Goal: Task Accomplishment & Management: Manage account settings

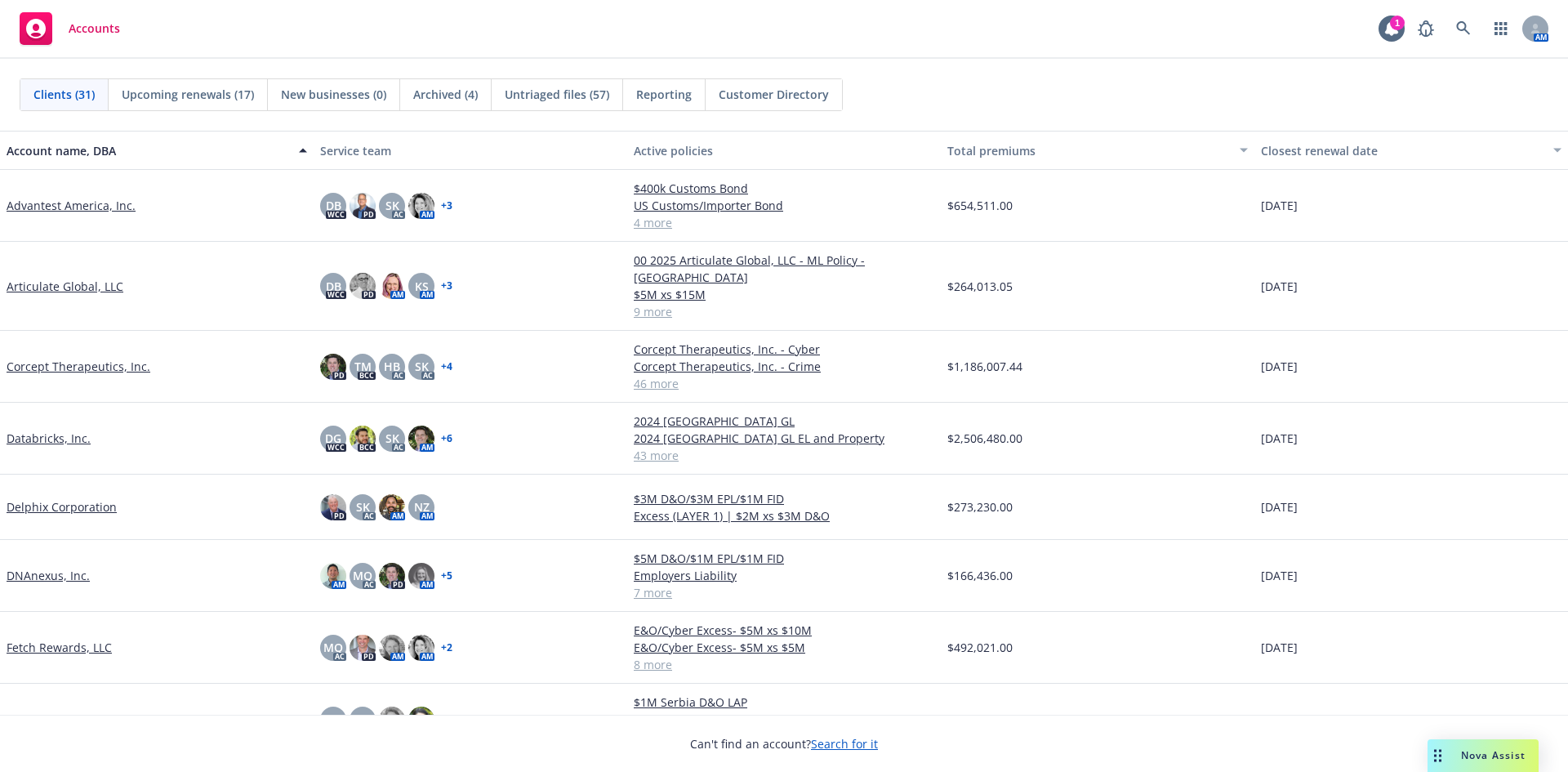
click at [90, 358] on link "Corcept Therapeutics, Inc." at bounding box center [78, 366] width 144 height 17
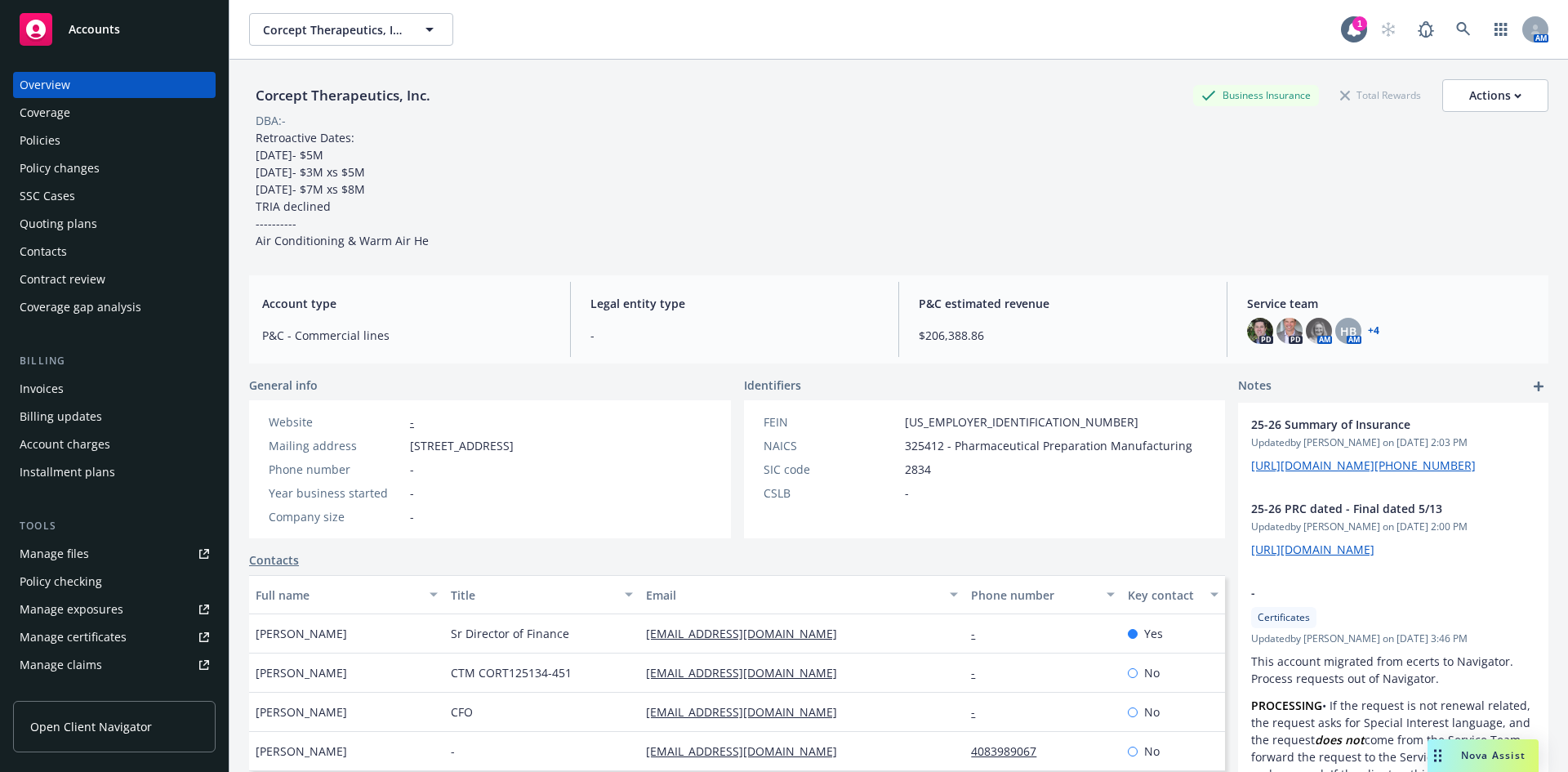
click at [55, 129] on div "Policies" at bounding box center [40, 140] width 41 height 26
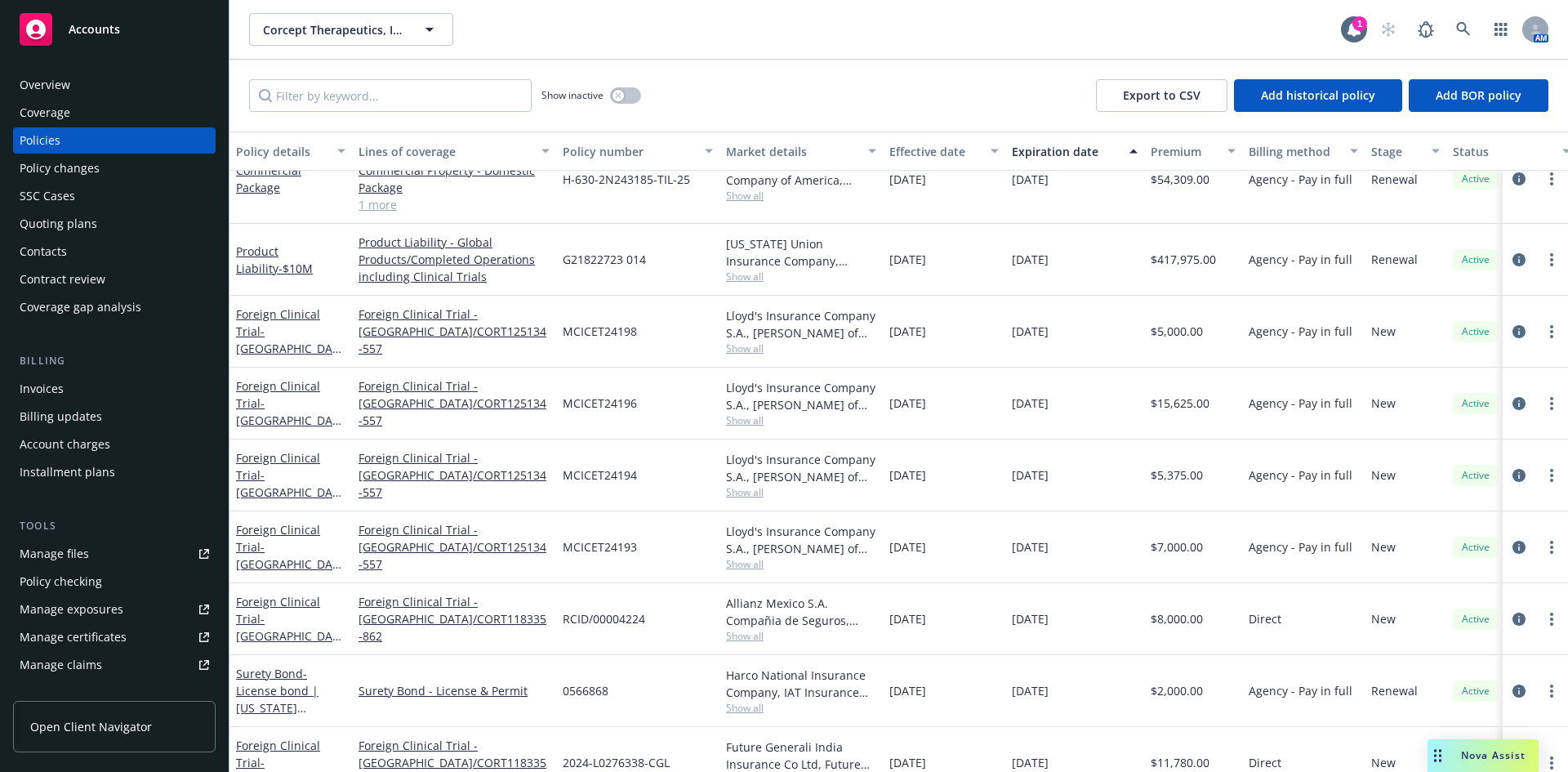
scroll to position [1143, 0]
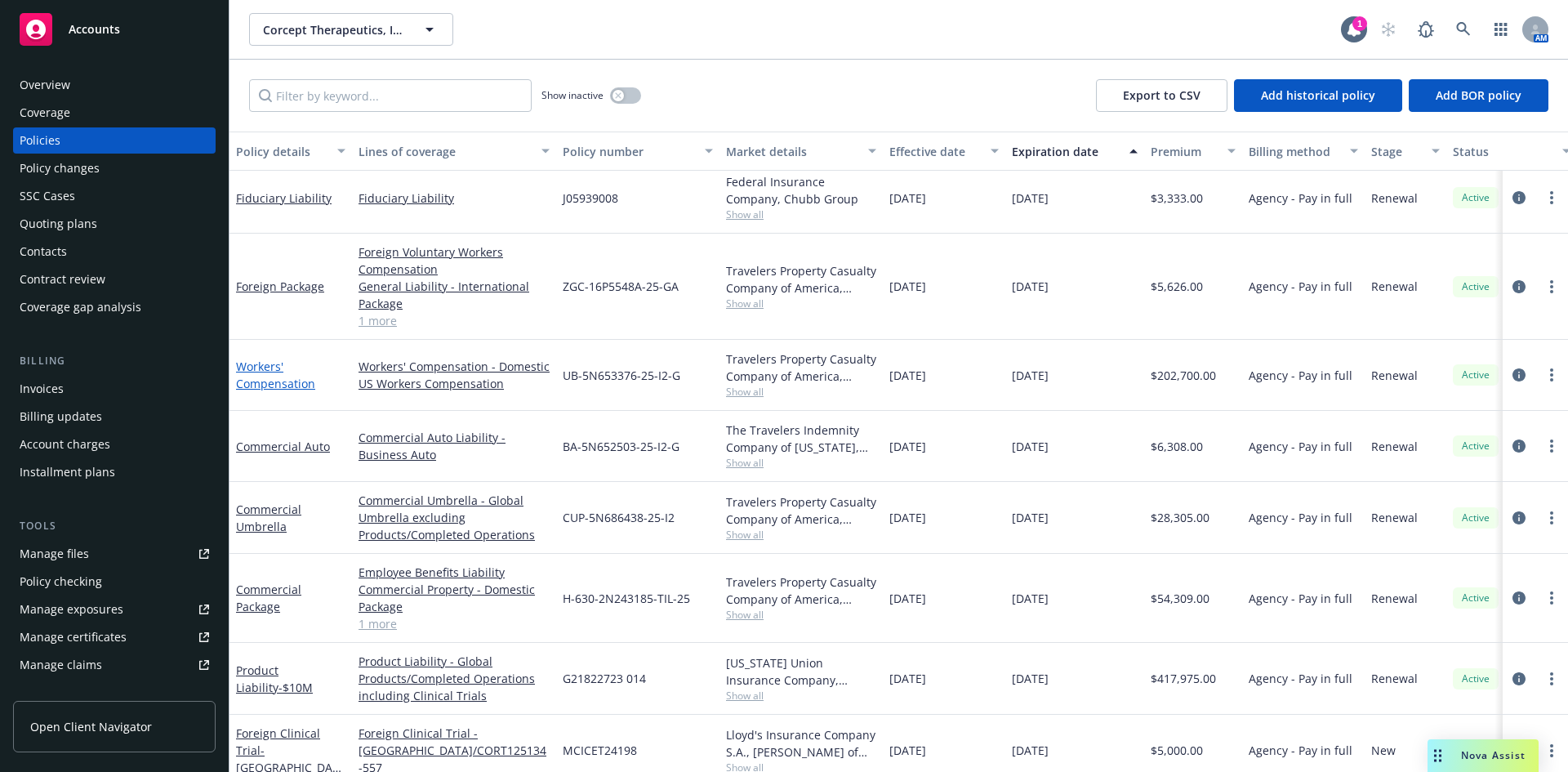
click at [245, 386] on link "Workers' Compensation" at bounding box center [275, 374] width 79 height 33
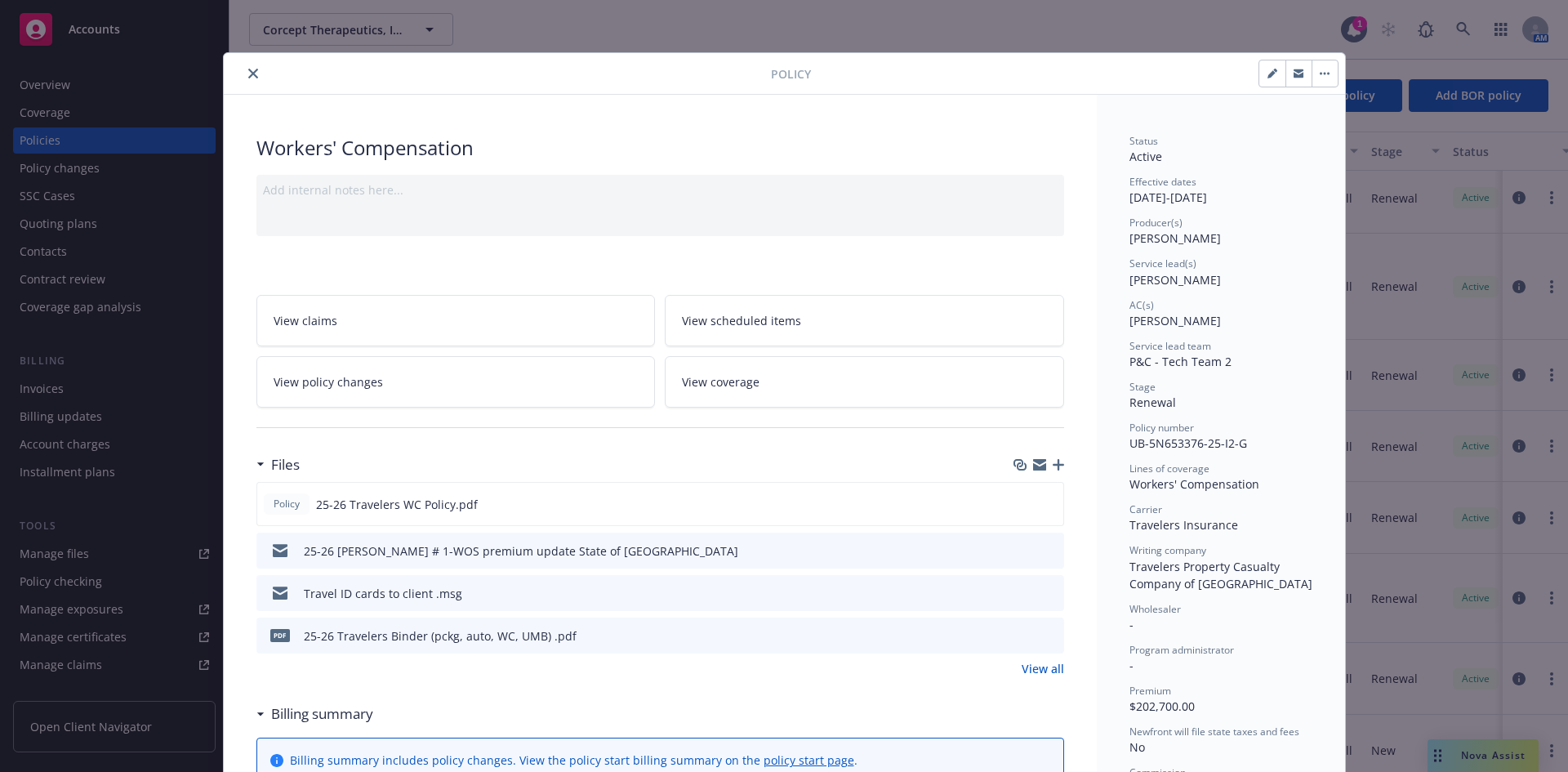
click at [248, 69] on icon "close" at bounding box center [253, 73] width 10 height 10
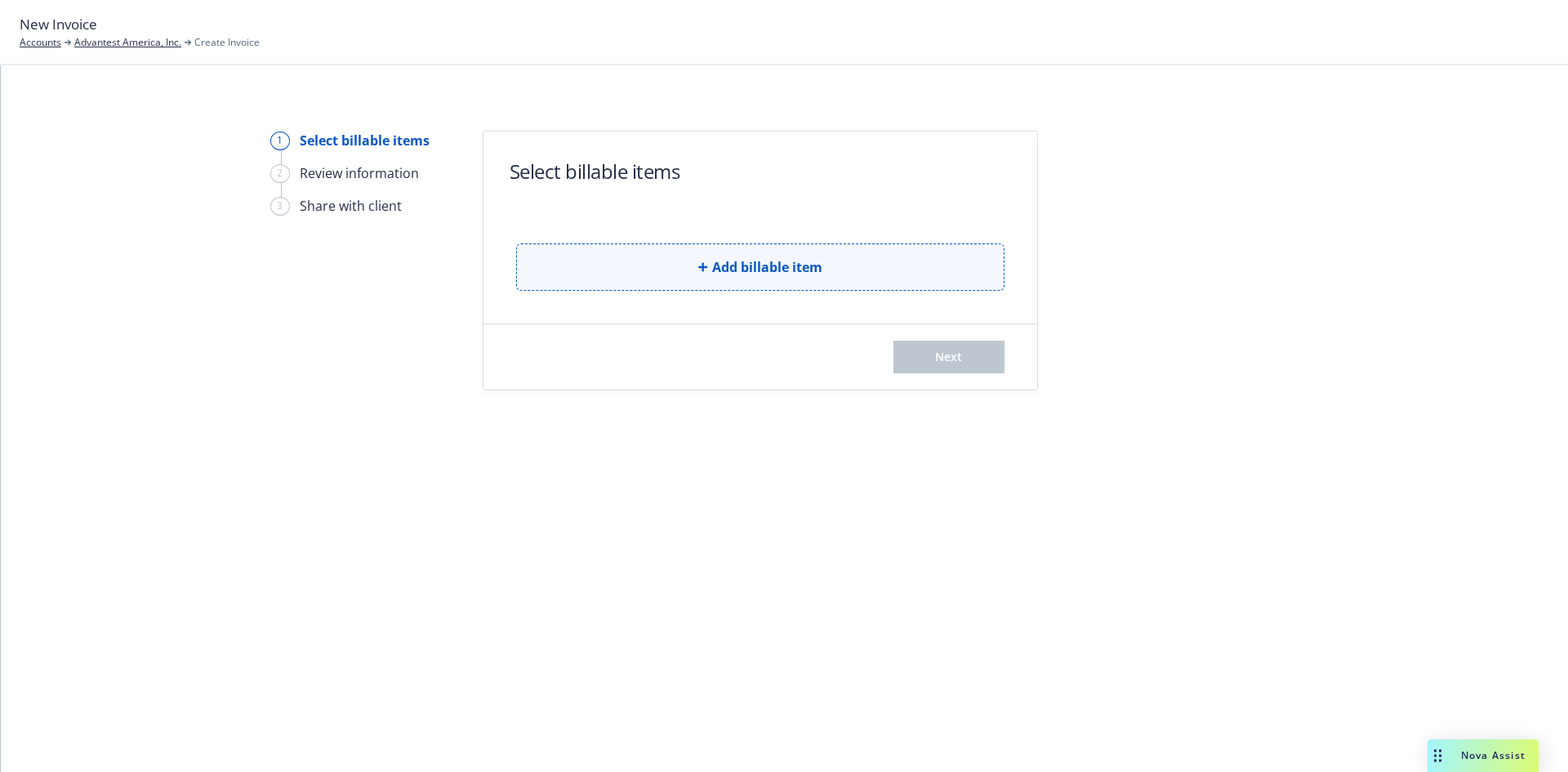
click at [624, 267] on button "Add billable item" at bounding box center [760, 266] width 488 height 47
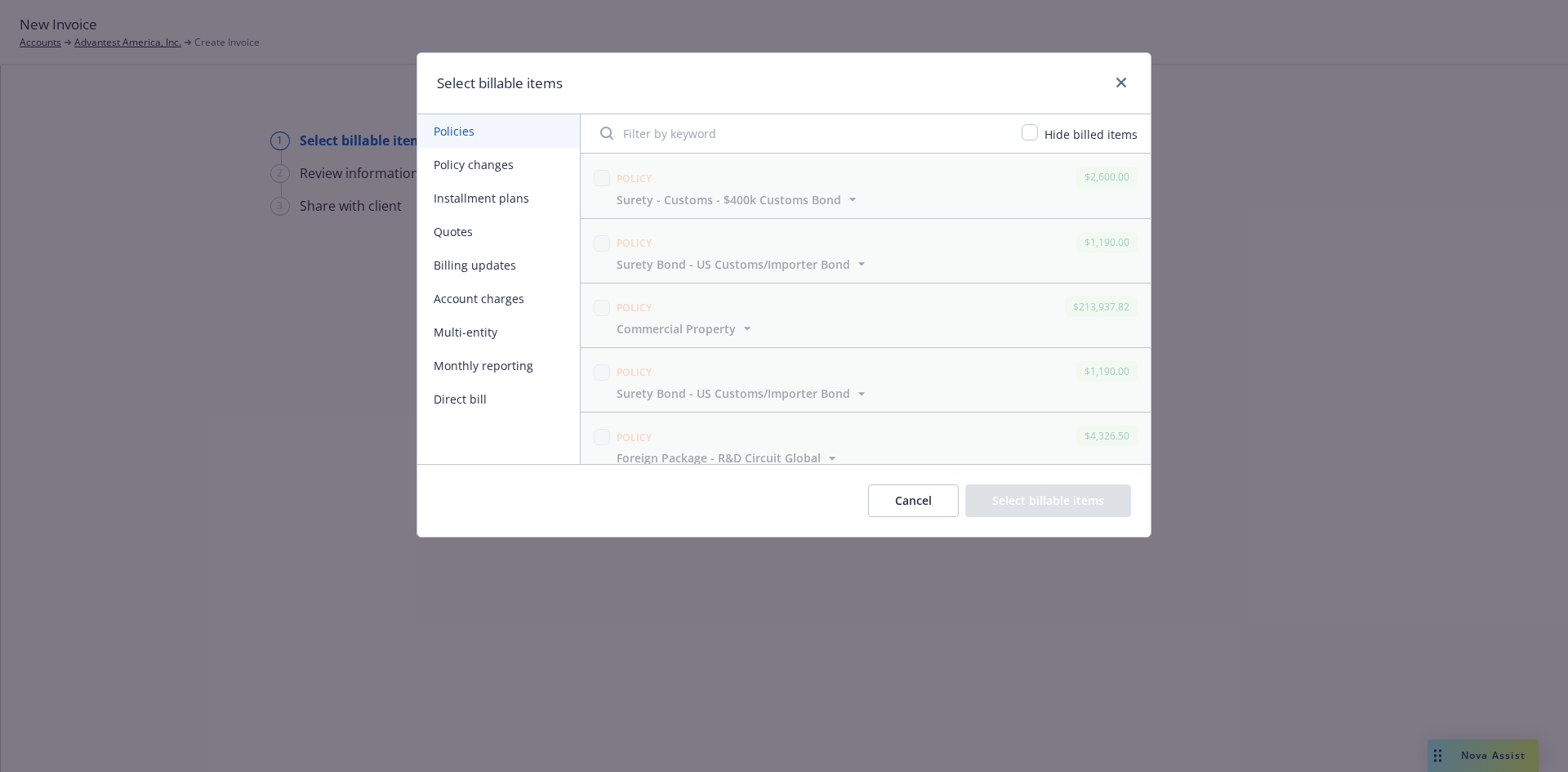
click at [462, 333] on button "Multi-entity" at bounding box center [498, 332] width 162 height 34
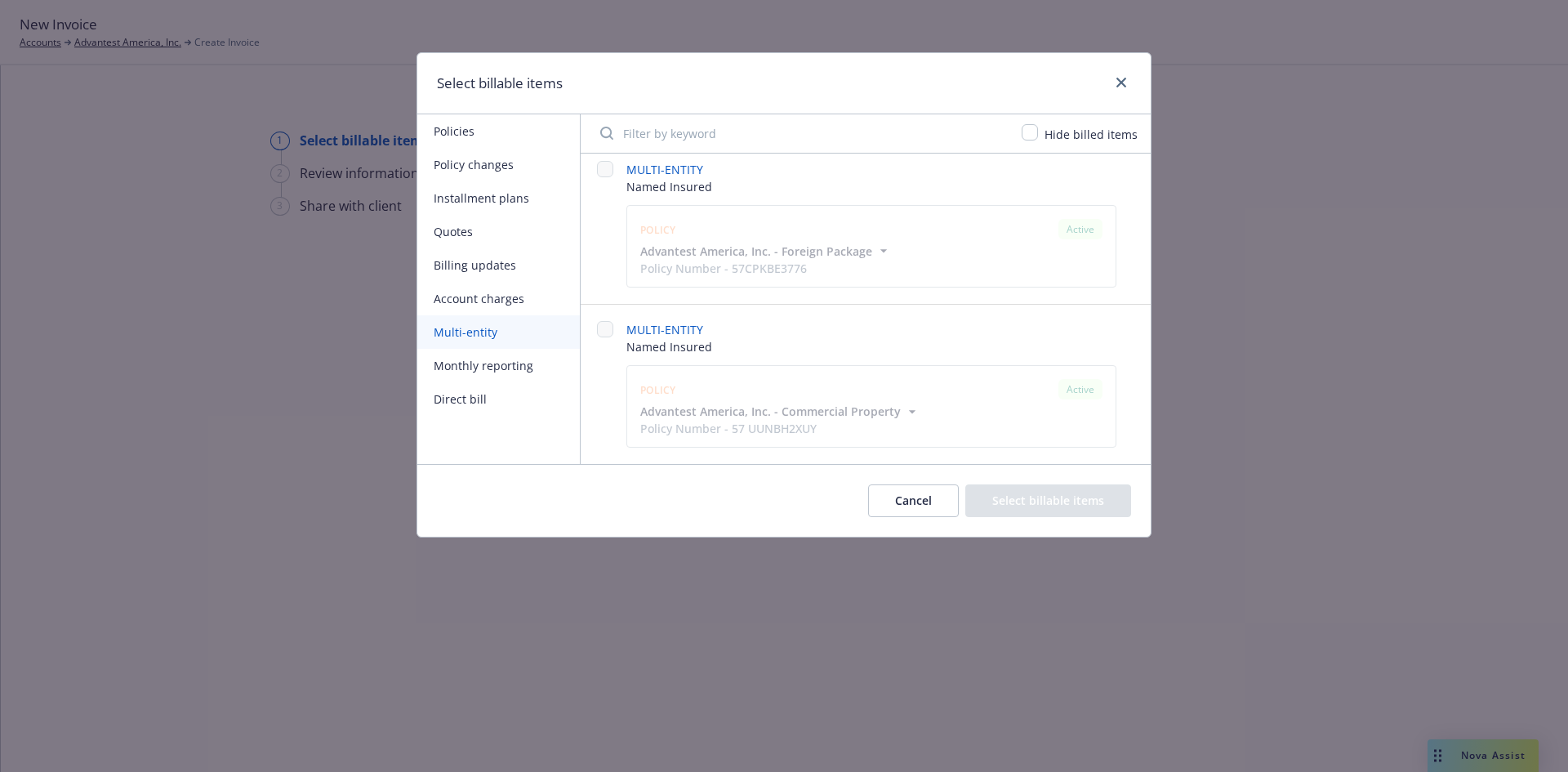
scroll to position [331, 0]
click at [923, 499] on button "Cancel" at bounding box center [913, 500] width 91 height 33
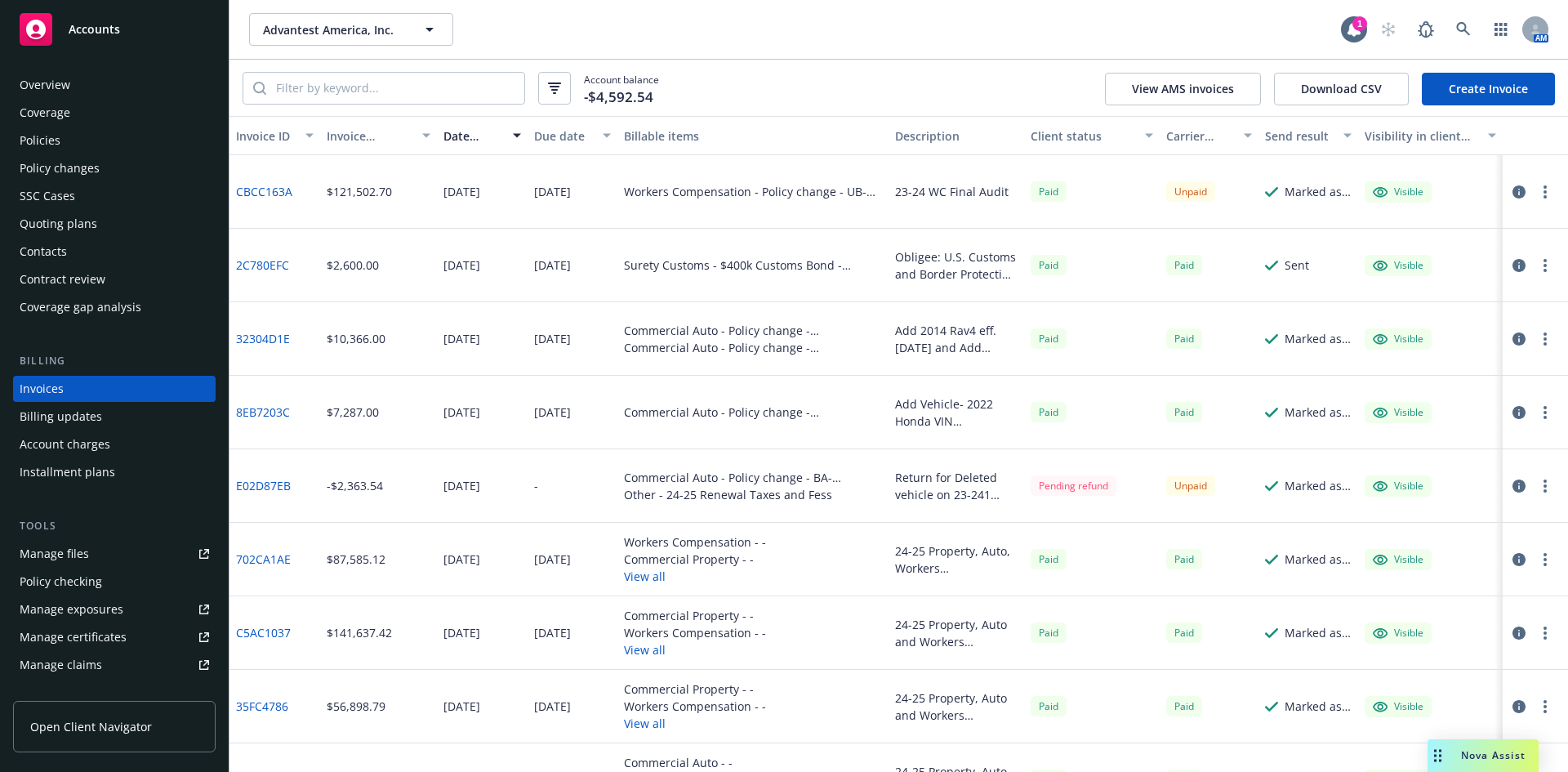
click at [52, 87] on div "Overview" at bounding box center [44, 84] width 51 height 26
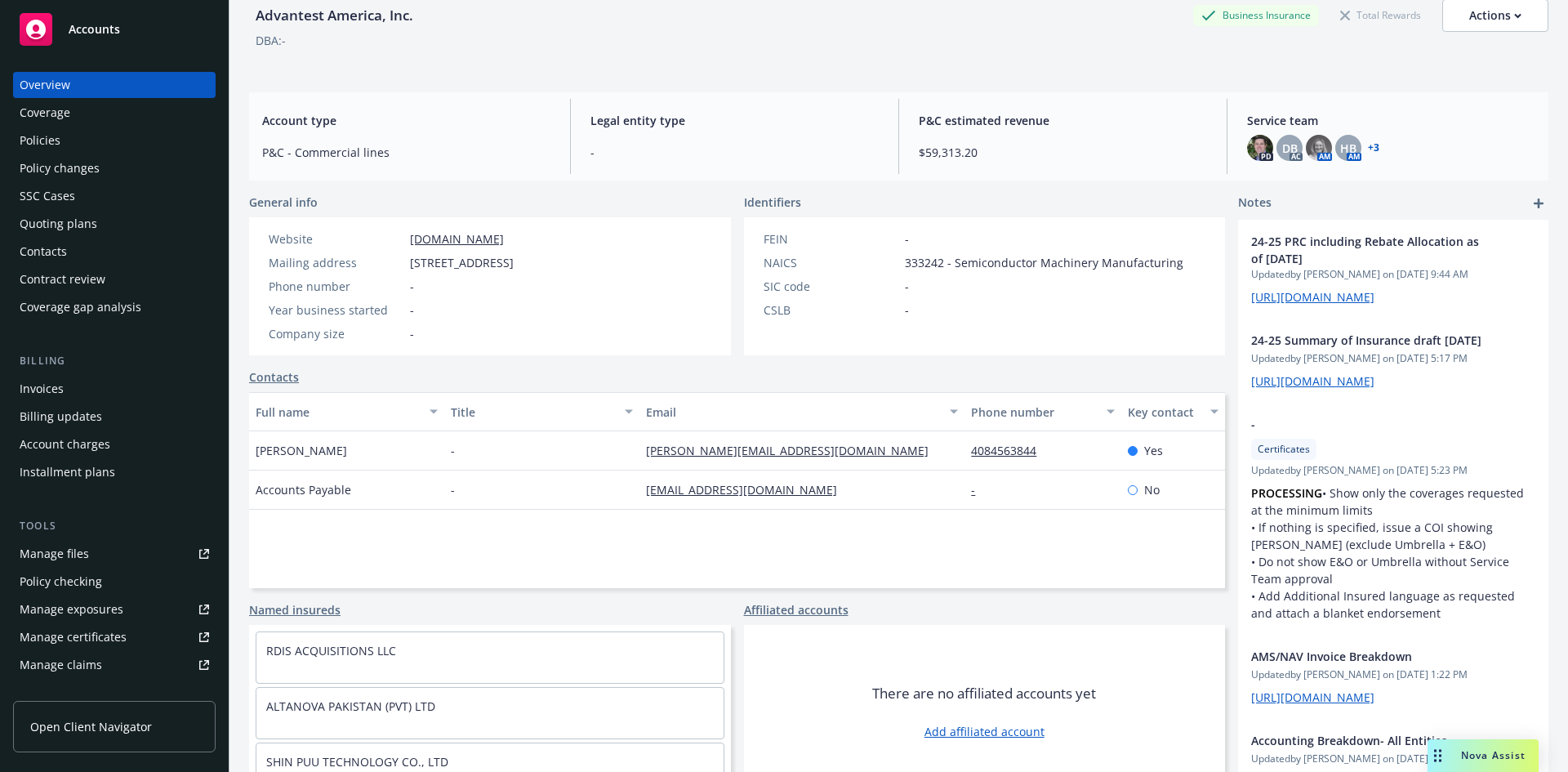
scroll to position [106, 0]
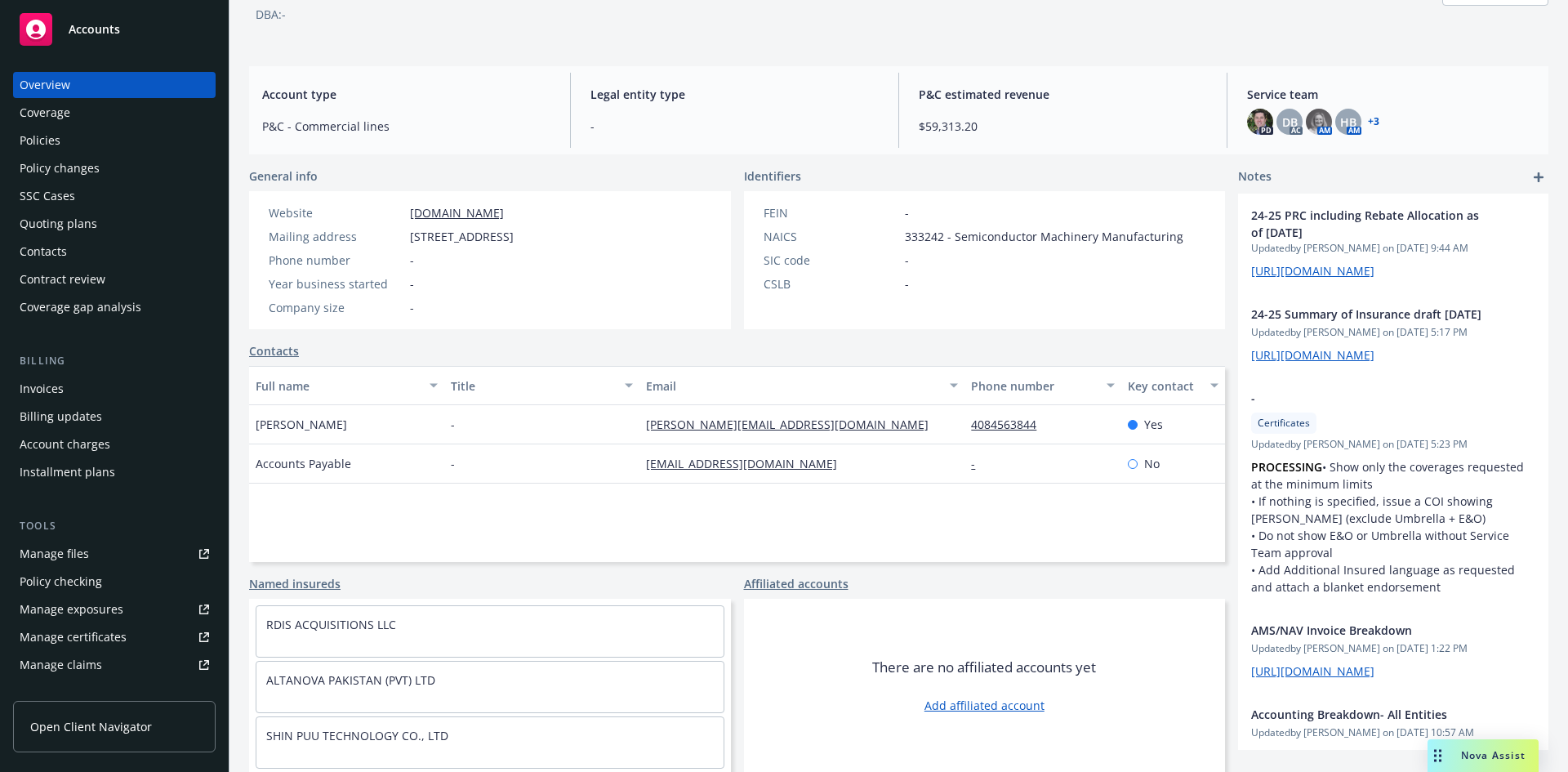
click at [34, 138] on div "Policies" at bounding box center [40, 140] width 41 height 26
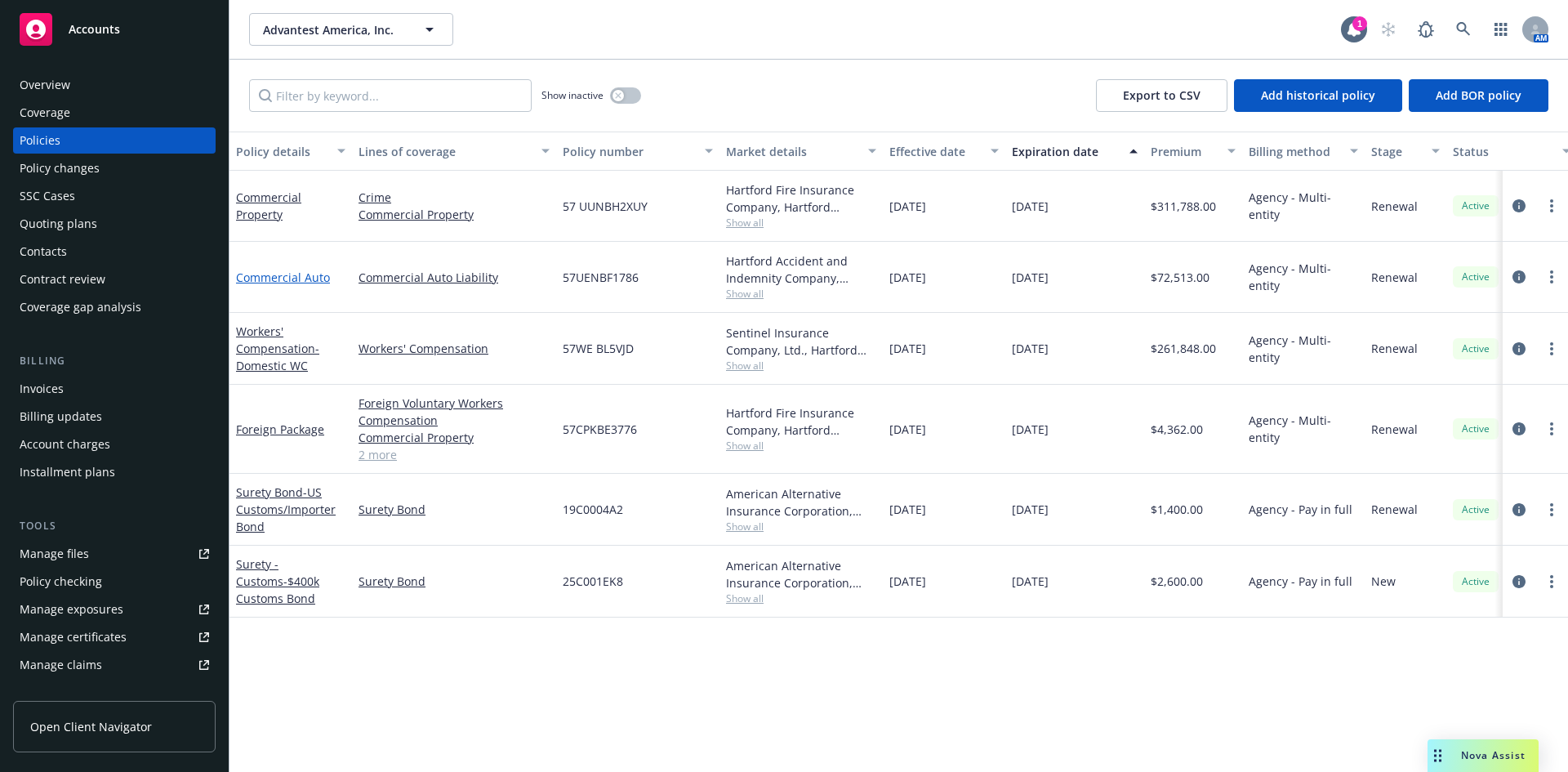
click at [311, 282] on link "Commercial Auto" at bounding box center [283, 277] width 94 height 15
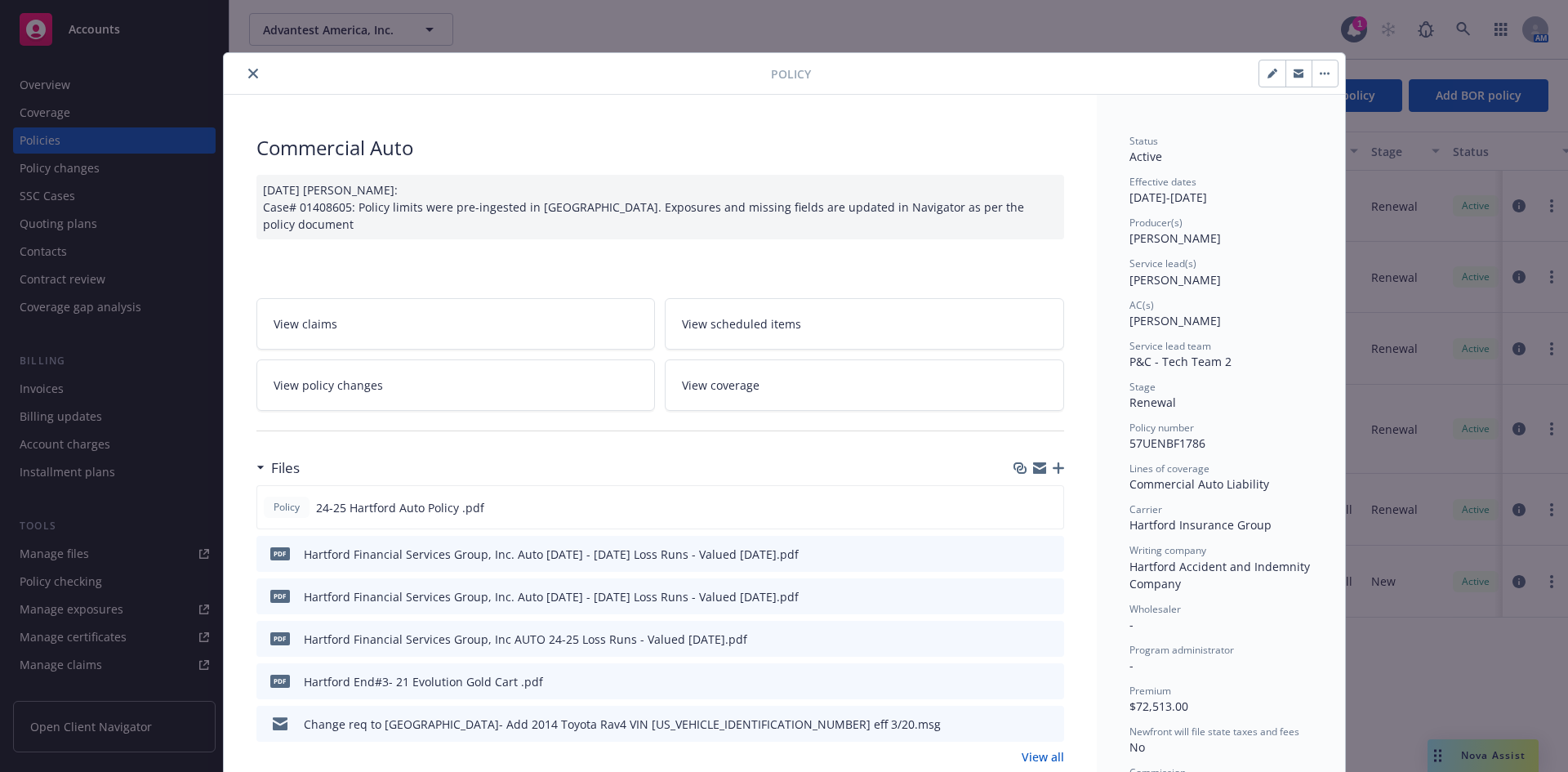
click at [248, 70] on icon "close" at bounding box center [253, 73] width 10 height 10
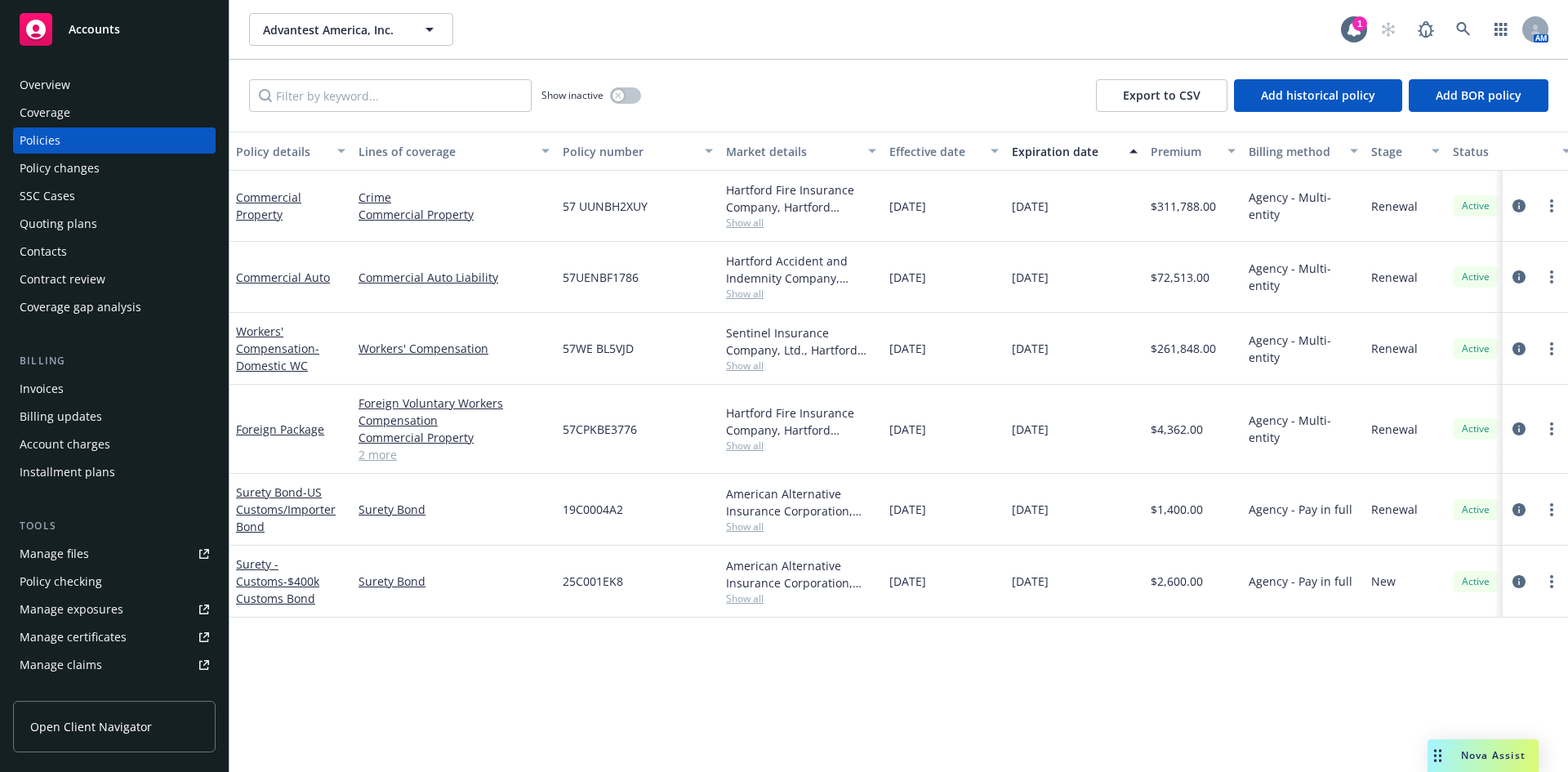
click at [122, 31] on div "Accounts" at bounding box center [114, 29] width 190 height 33
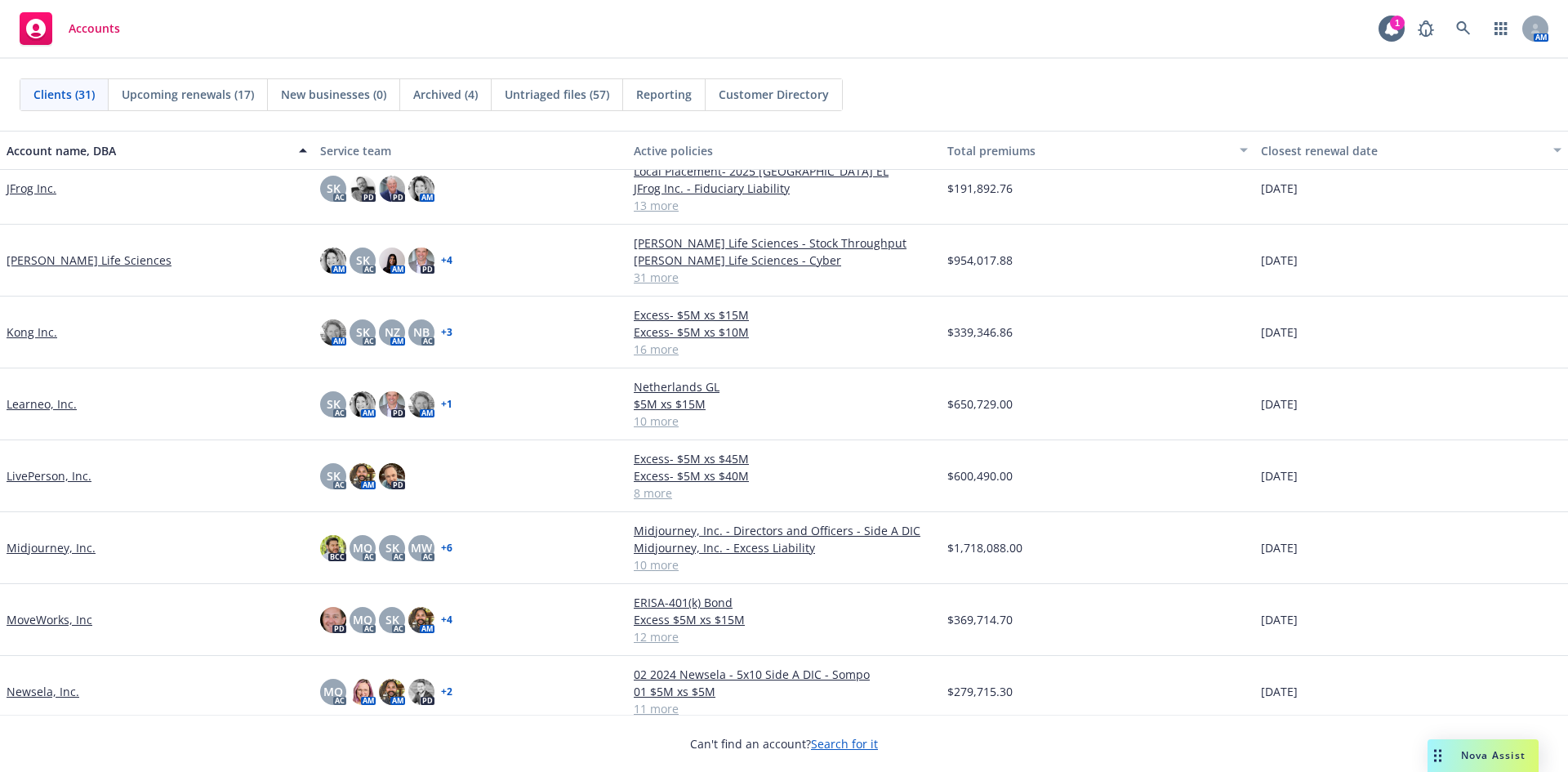
scroll to position [817, 0]
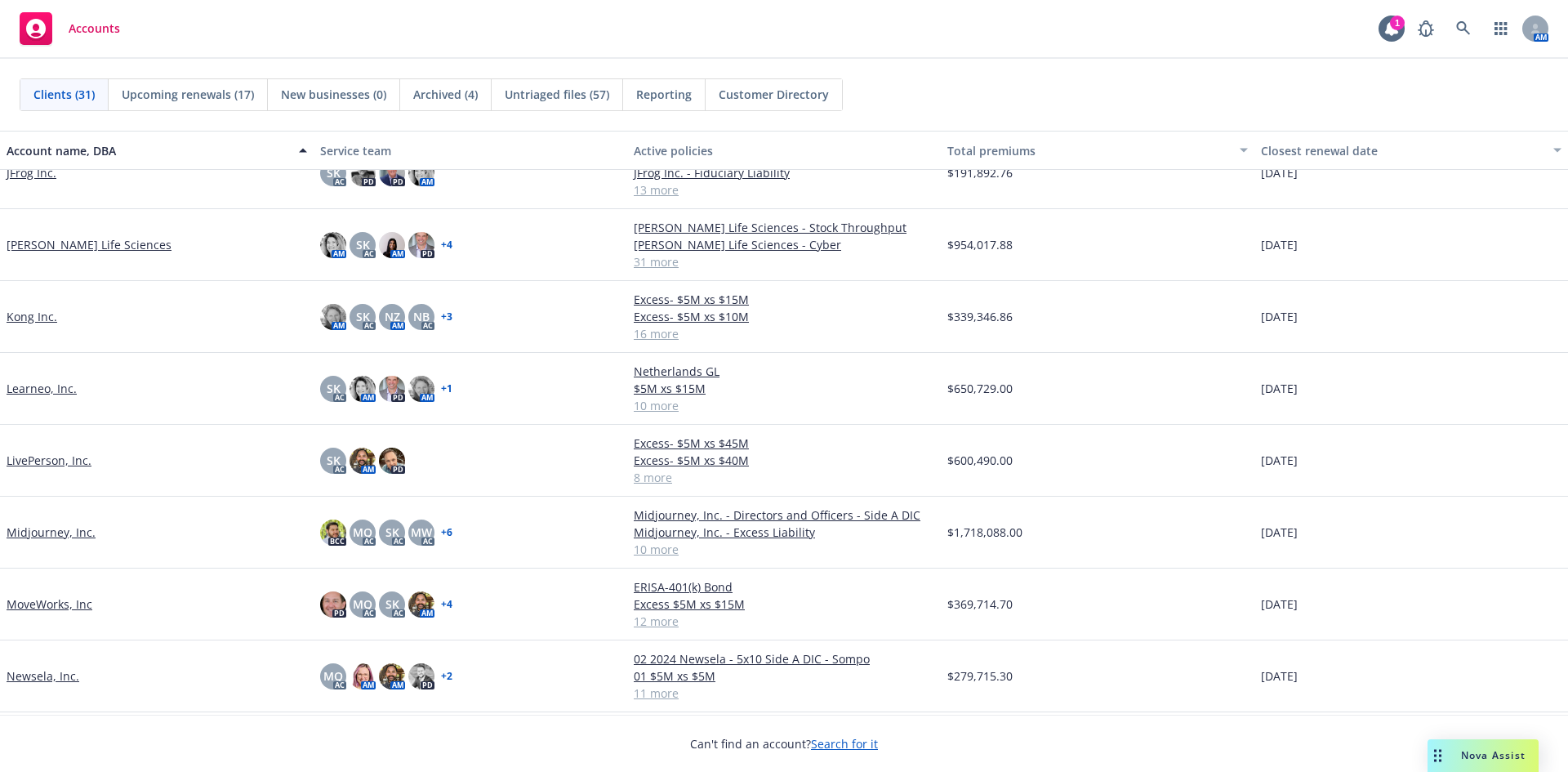
click at [43, 316] on link "Kong Inc." at bounding box center [31, 316] width 51 height 17
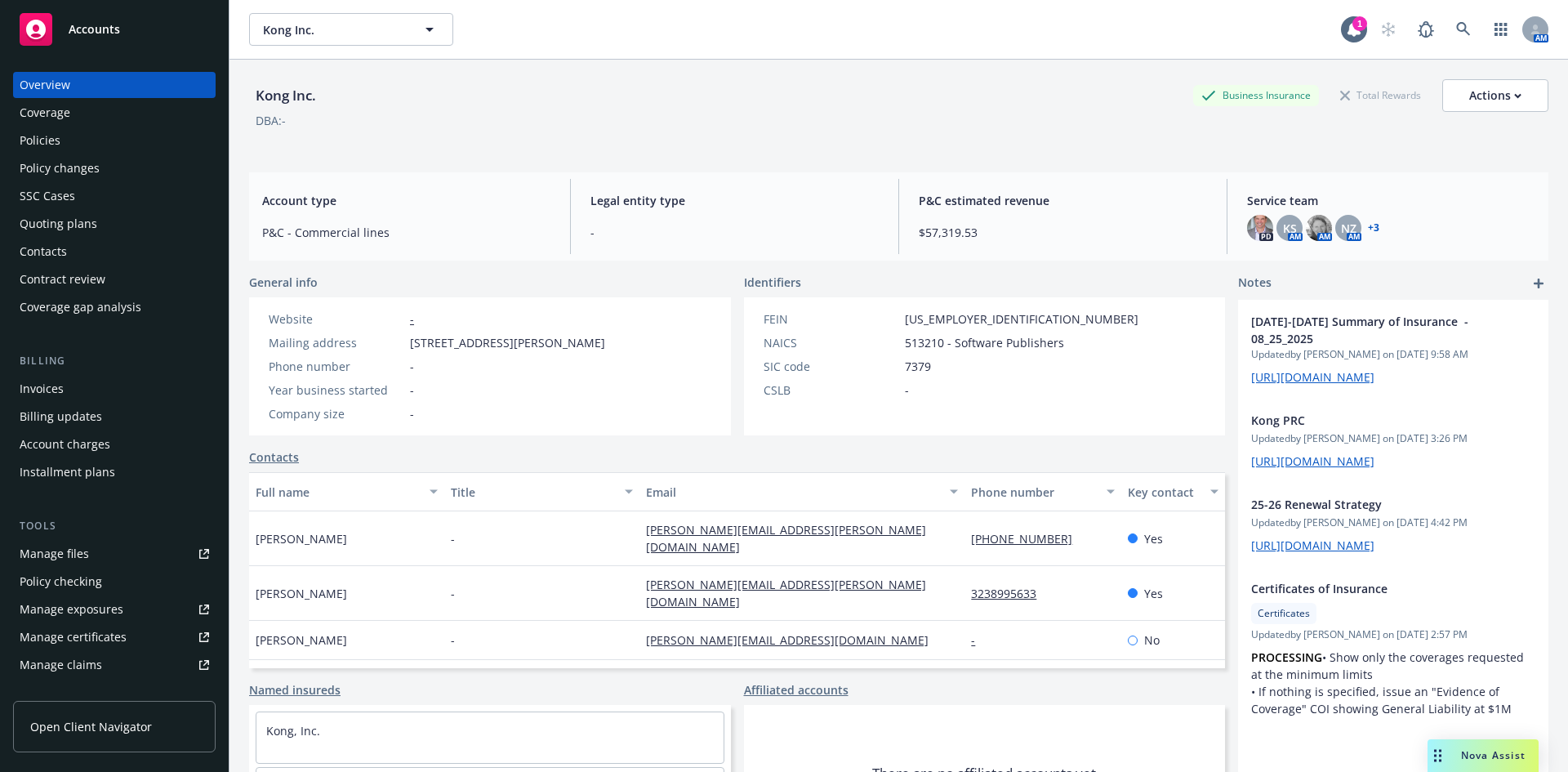
click at [57, 385] on div "Invoices" at bounding box center [42, 388] width 44 height 26
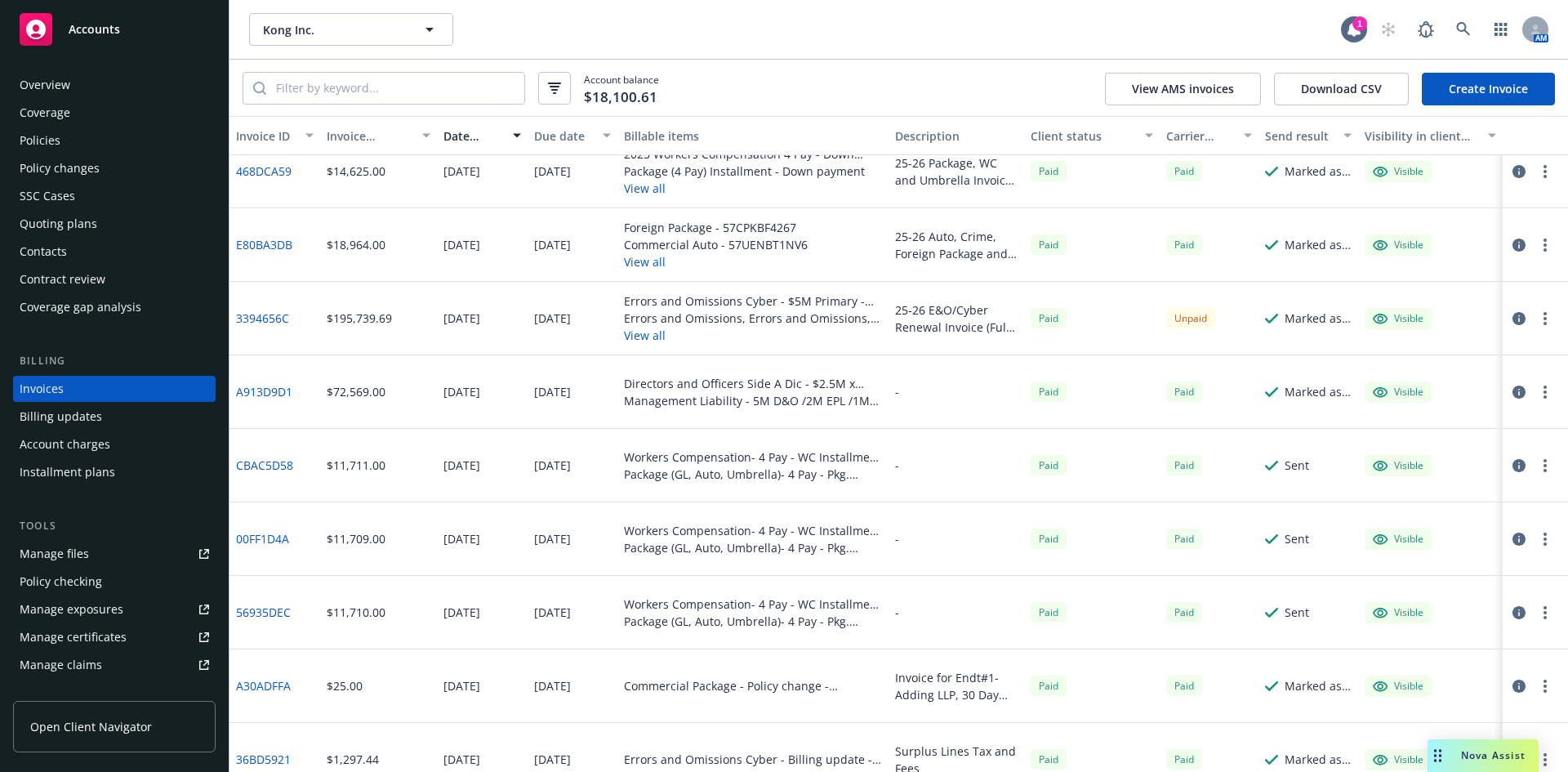
scroll to position [77, 0]
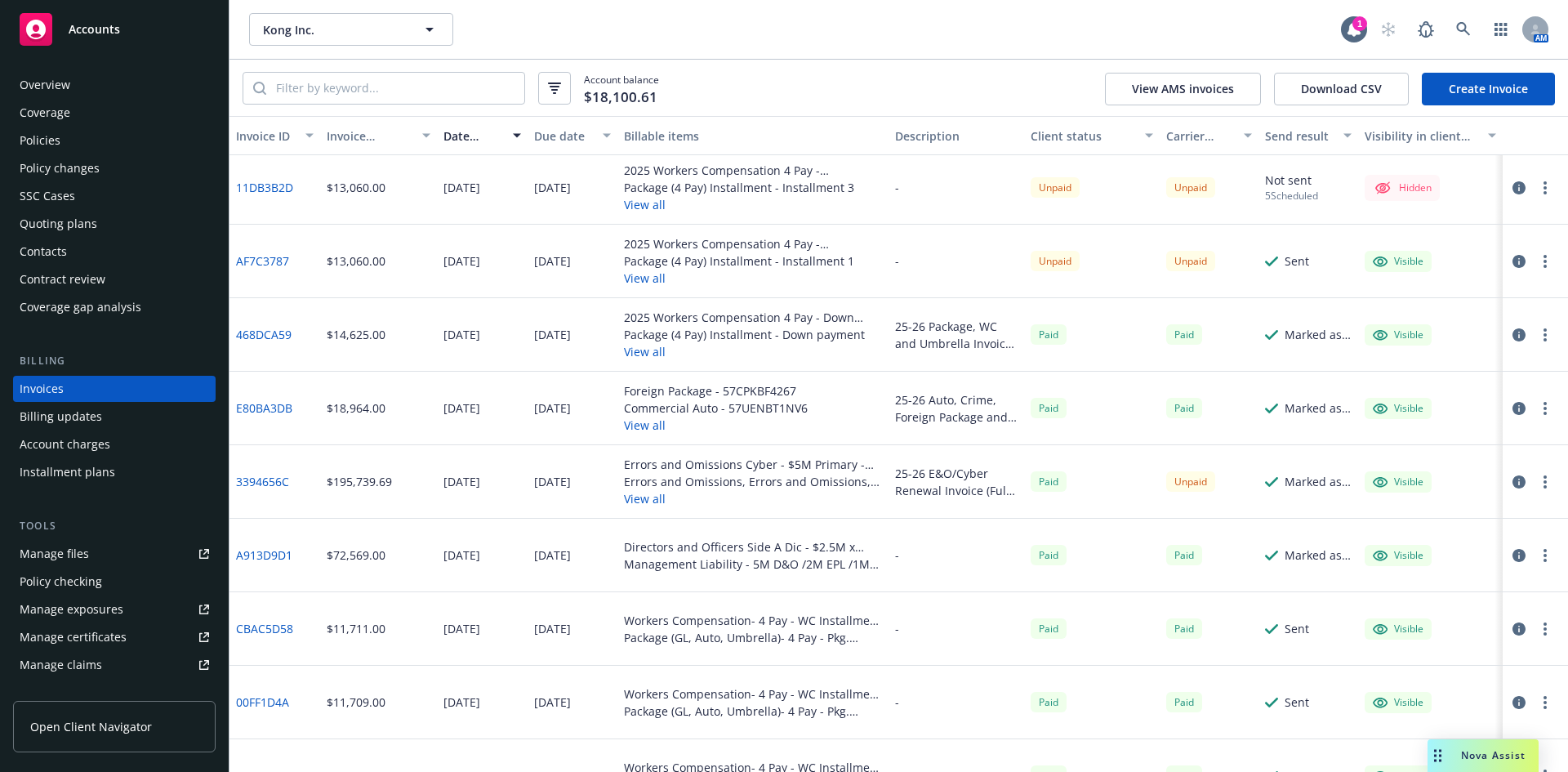
click at [63, 89] on div "Overview" at bounding box center [44, 84] width 51 height 26
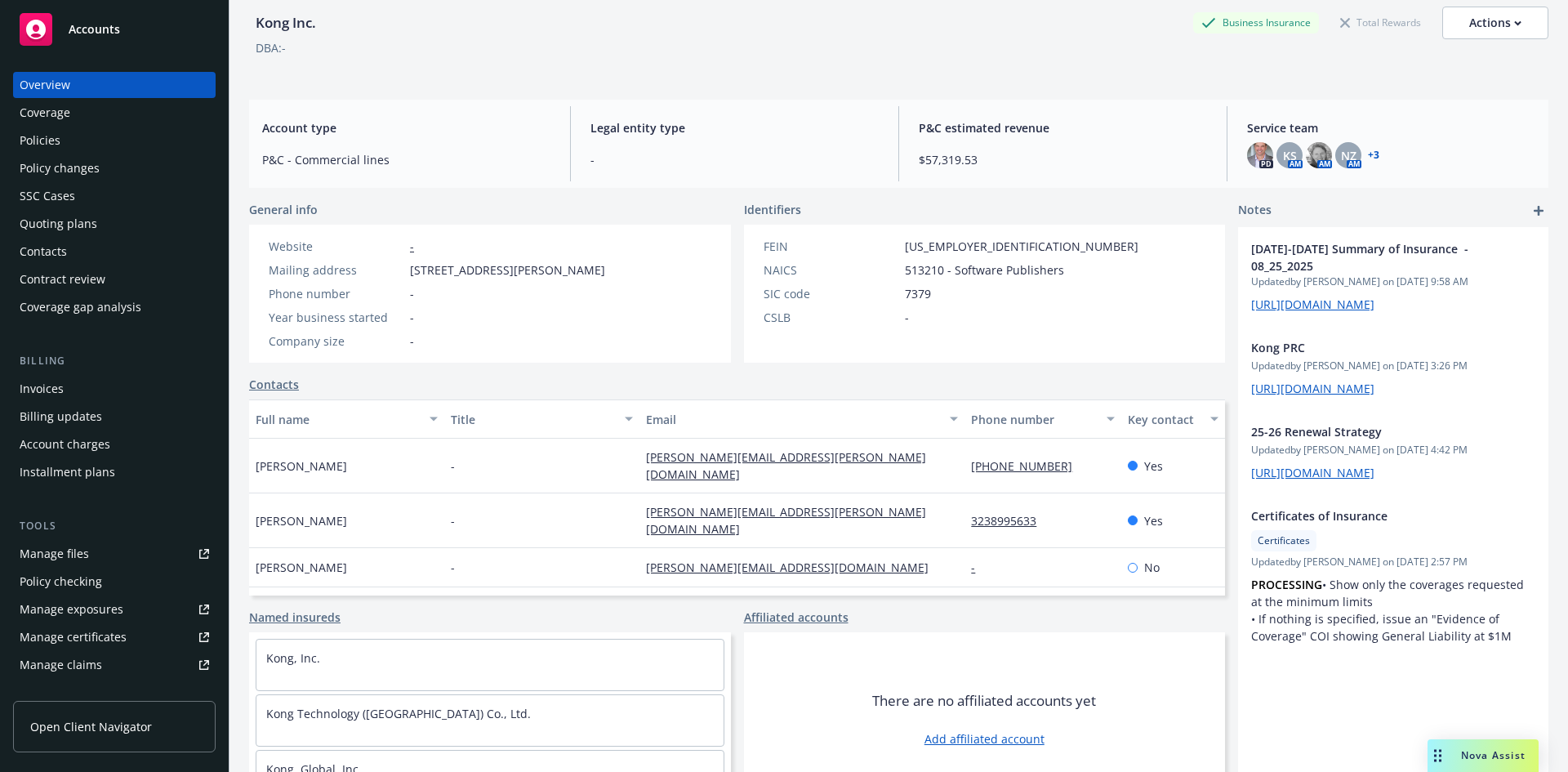
scroll to position [123, 0]
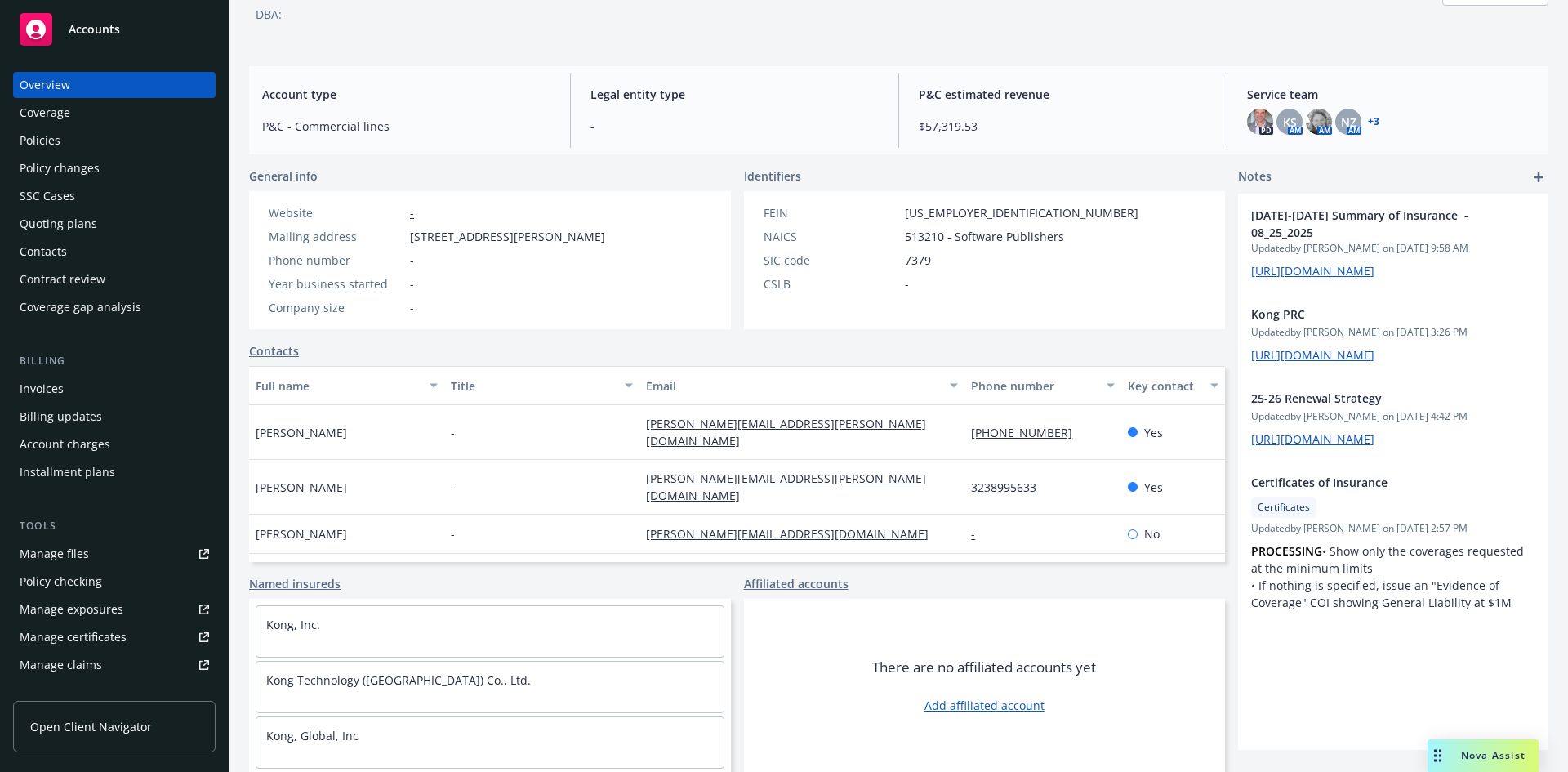
click at [286, 583] on link "Named insureds" at bounding box center [295, 583] width 91 height 17
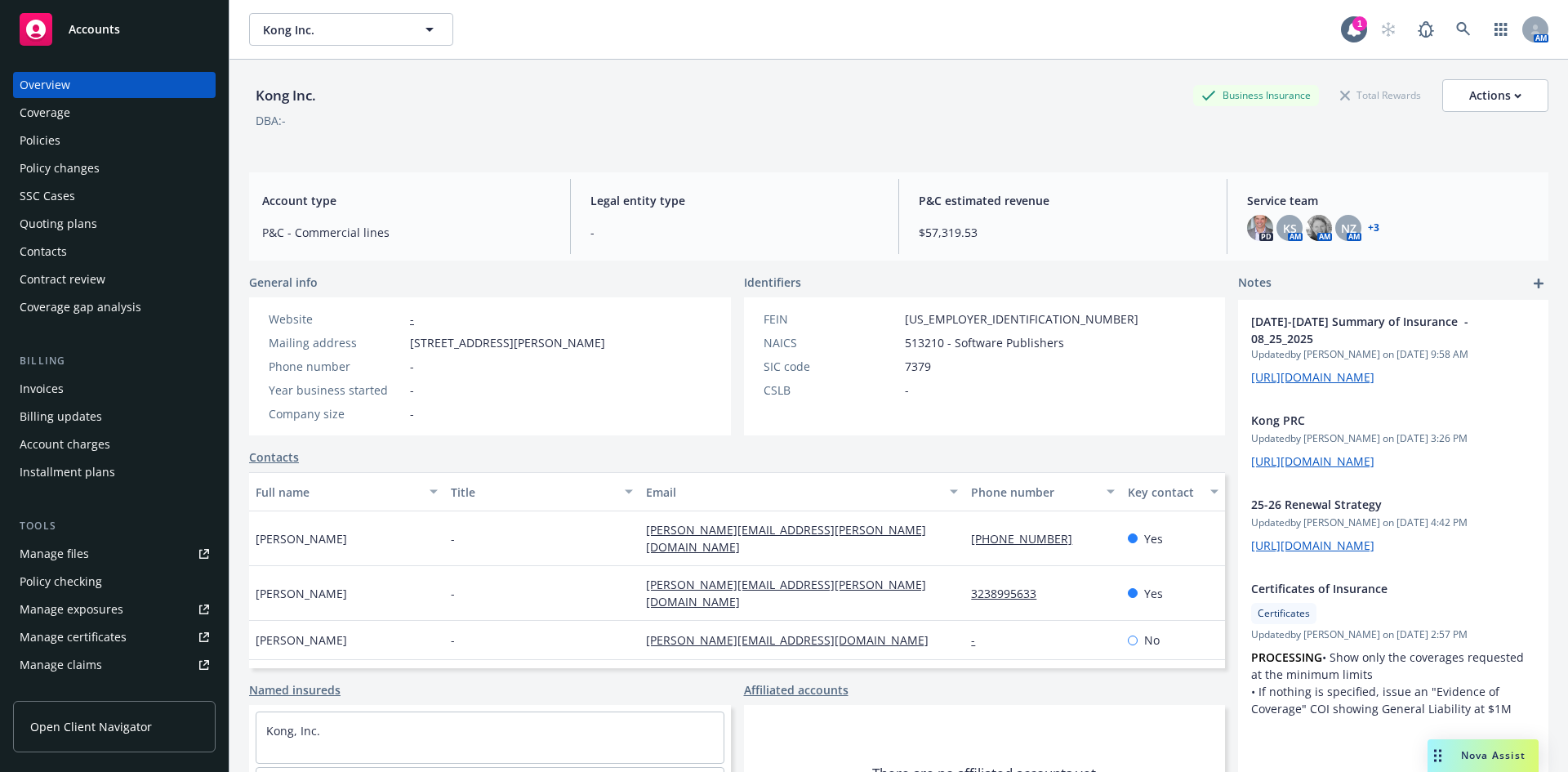
click at [65, 9] on link "Accounts" at bounding box center [114, 29] width 202 height 46
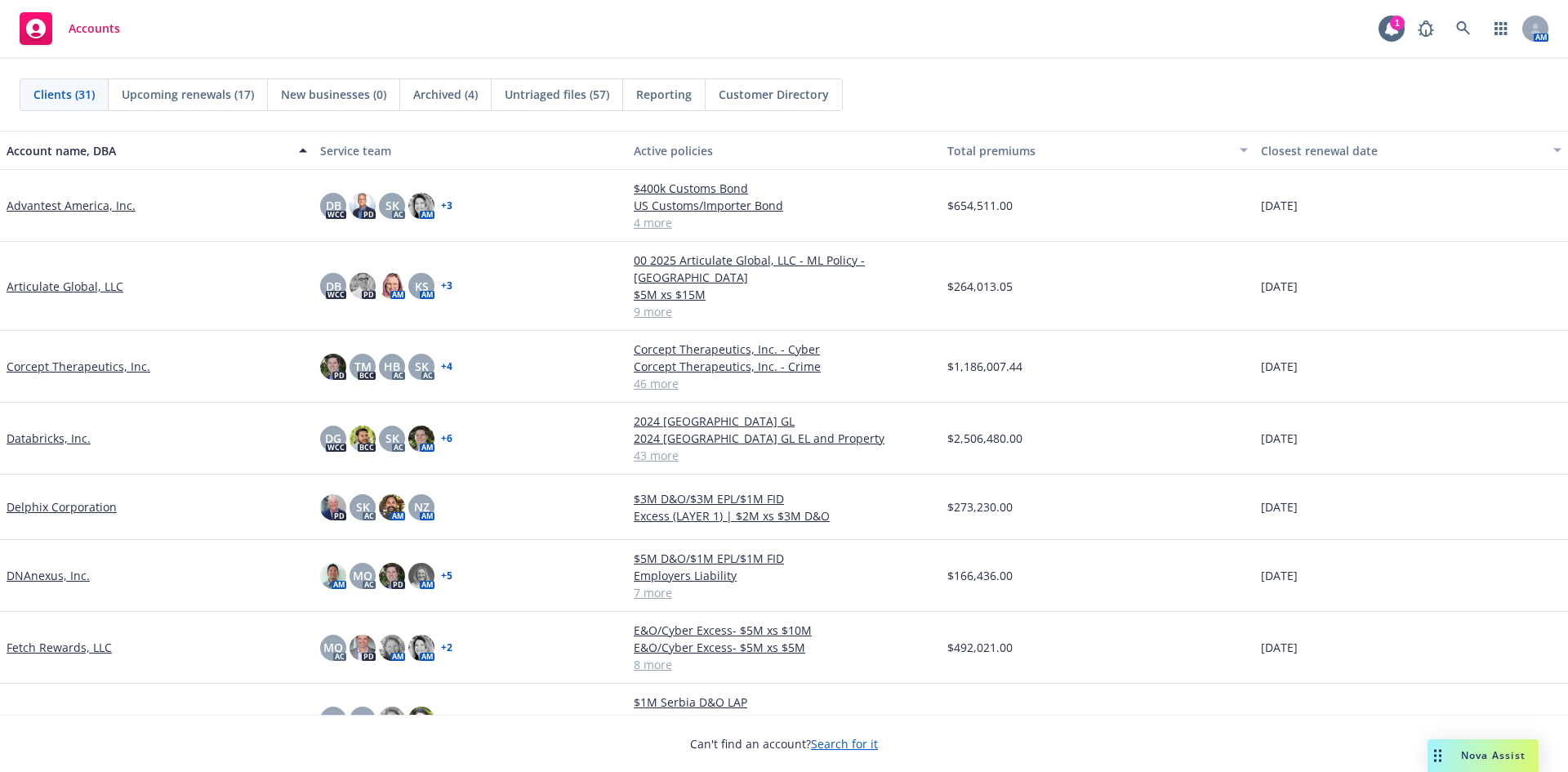
click at [32, 209] on link "Advantest America, Inc." at bounding box center [70, 205] width 129 height 17
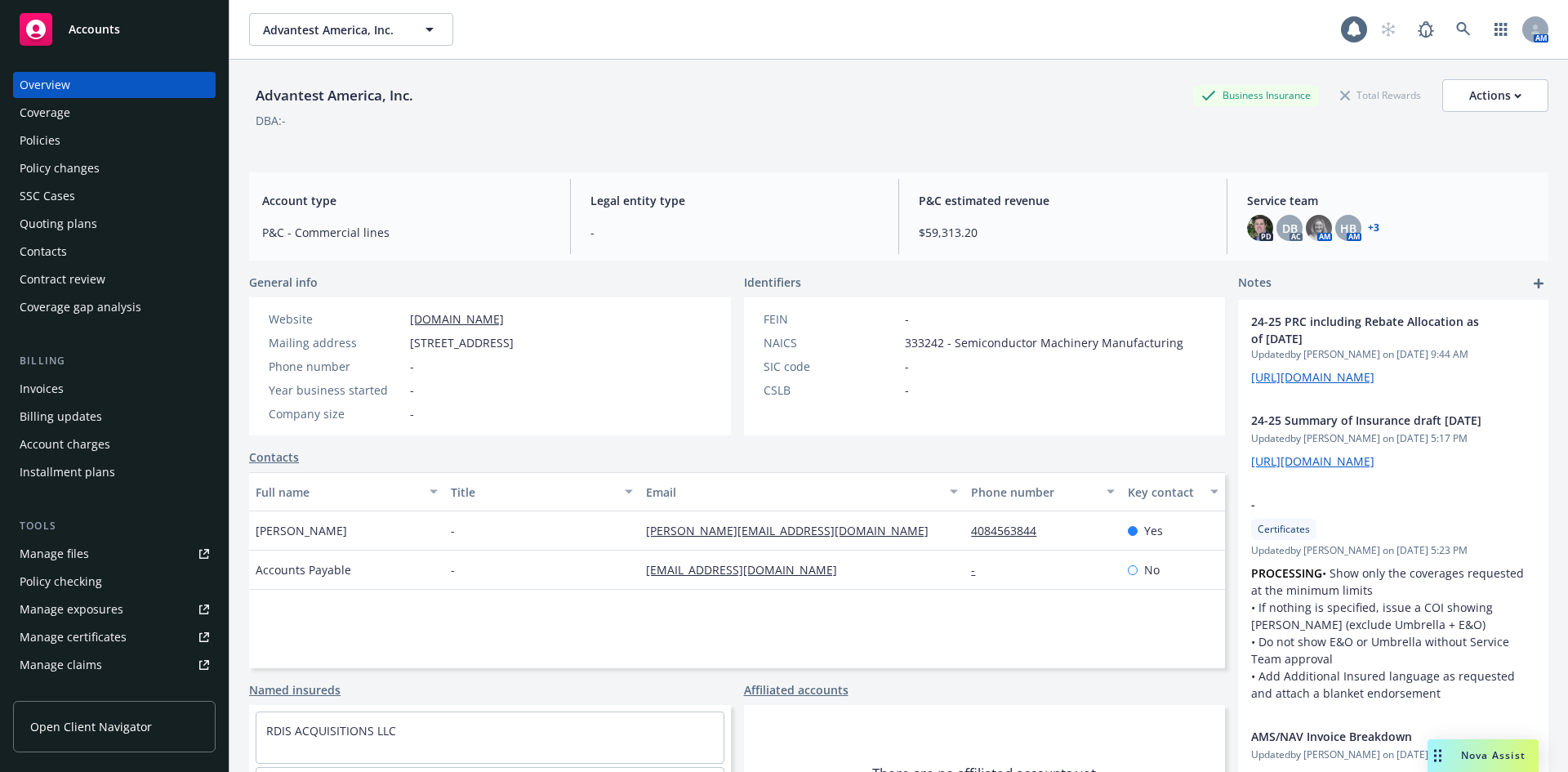
click at [59, 385] on div "Invoices" at bounding box center [42, 388] width 44 height 26
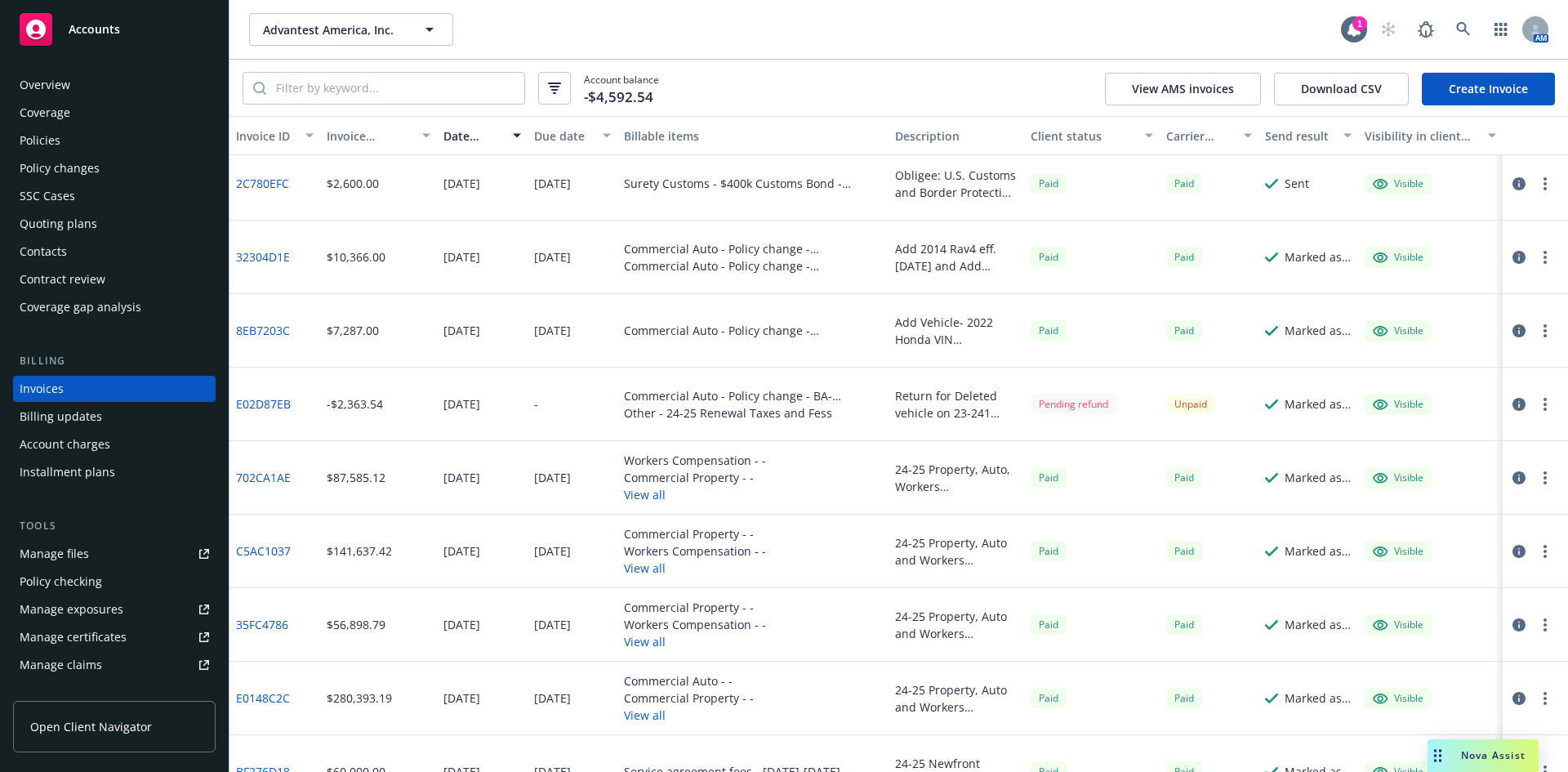
scroll to position [163, 0]
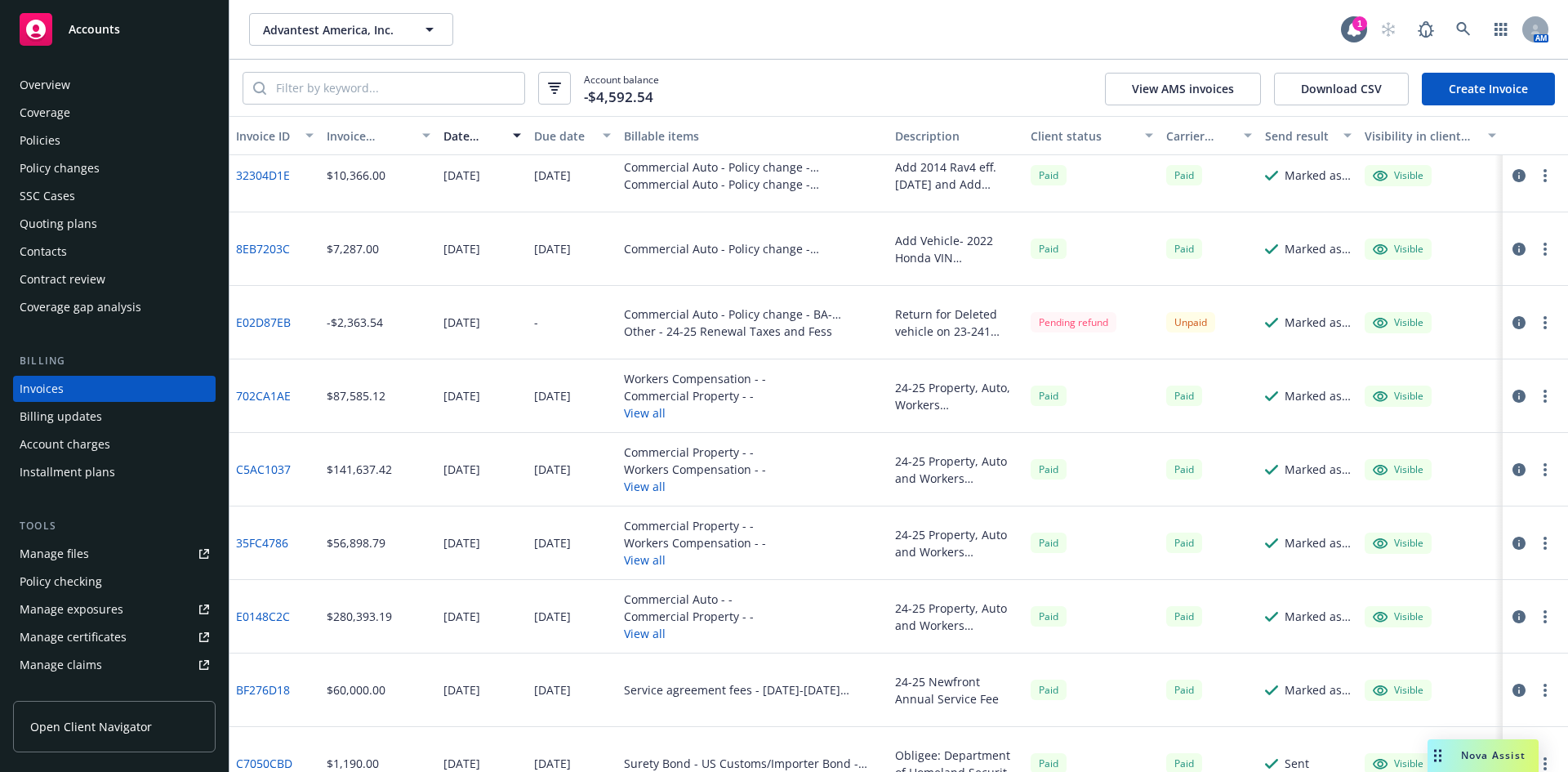
click at [247, 613] on link "E0148C2C" at bounding box center [263, 616] width 54 height 17
click at [263, 543] on link "35FC4786" at bounding box center [262, 542] width 52 height 17
click at [280, 469] on link "C5AC1037" at bounding box center [264, 469] width 55 height 17
click at [262, 615] on link "E0148C2C" at bounding box center [263, 616] width 54 height 17
click at [1523, 80] on link "Create Invoice" at bounding box center [1489, 89] width 133 height 33
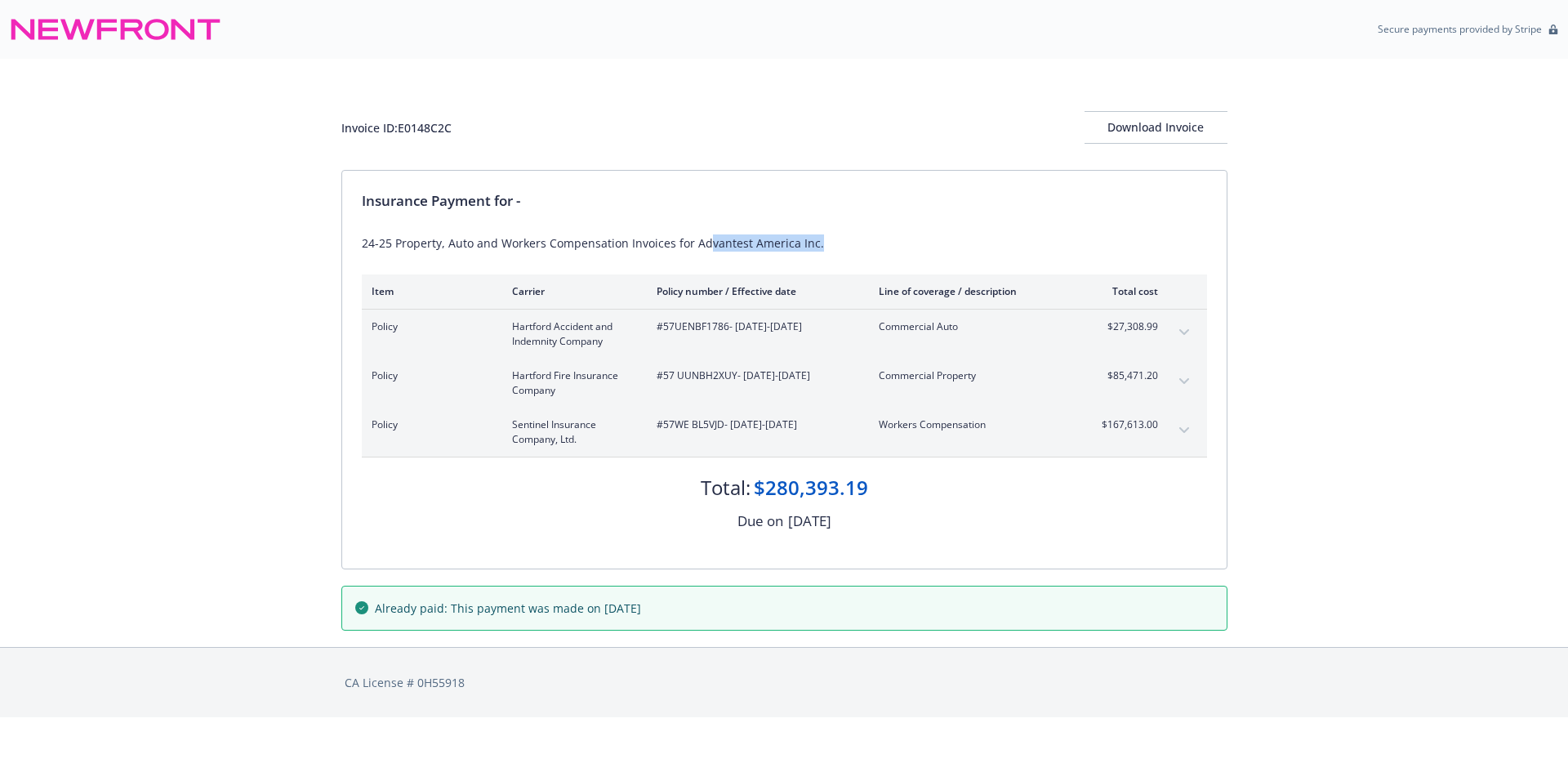
drag, startPoint x: 705, startPoint y: 245, endPoint x: 815, endPoint y: 245, distance: 110.0
click at [815, 245] on div "24-25 Property, Auto and Workers Compensation Invoices for Advantest America In…" at bounding box center [784, 242] width 846 height 17
drag, startPoint x: 684, startPoint y: 248, endPoint x: 838, endPoint y: 243, distance: 154.1
click at [838, 243] on div "24-25 Property, Auto and Workers Compensation Invoice for Advantest Test Soluti…" at bounding box center [784, 242] width 846 height 17
drag, startPoint x: 682, startPoint y: 244, endPoint x: 736, endPoint y: 248, distance: 54.1
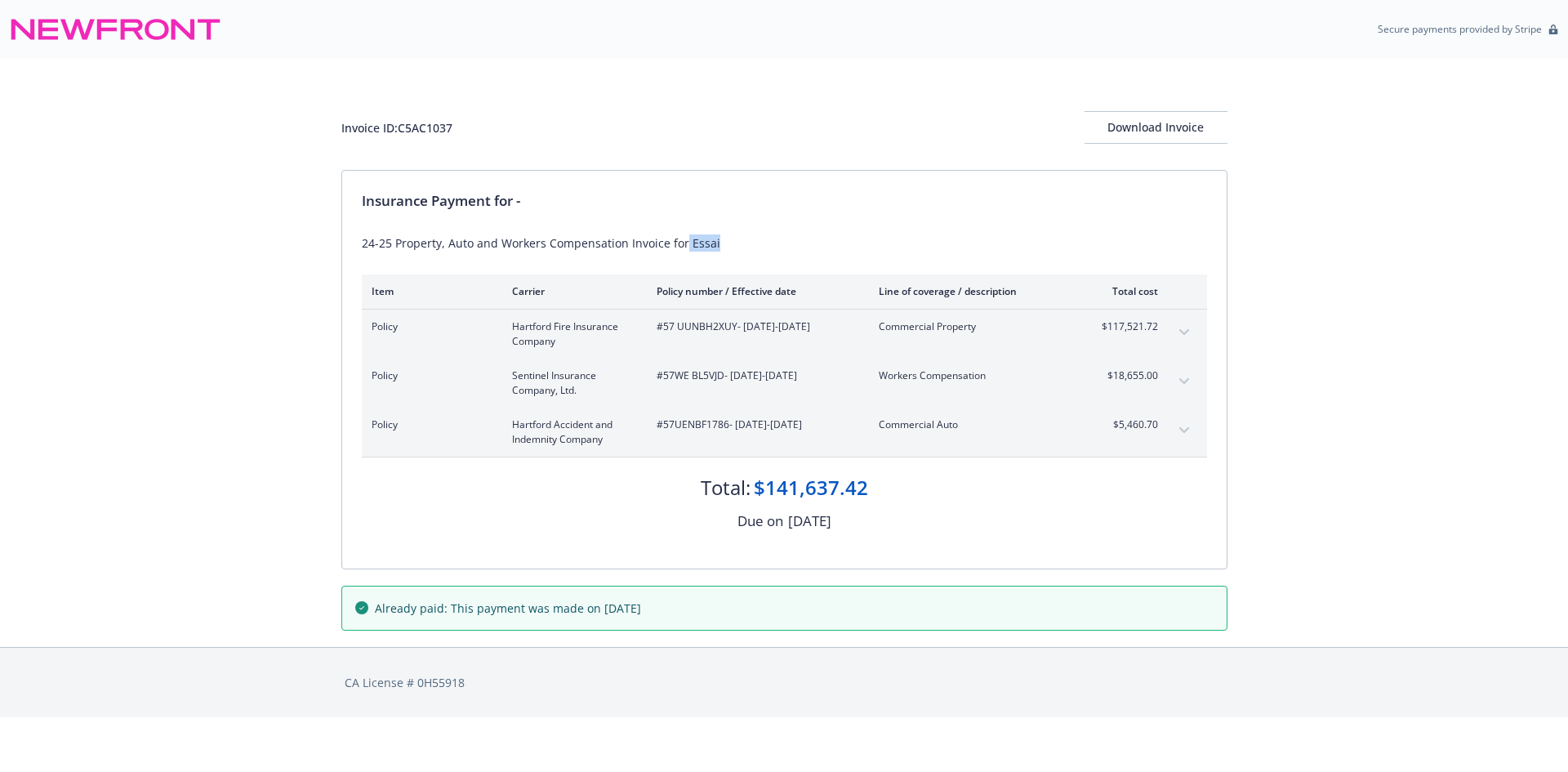
click at [736, 248] on div "24-25 Property, Auto and Workers Compensation Invoice for Essai" at bounding box center [784, 242] width 846 height 17
click at [1116, 116] on div "Download Invoice" at bounding box center [1155, 127] width 143 height 31
click at [1162, 130] on div "Download Invoice" at bounding box center [1155, 127] width 143 height 31
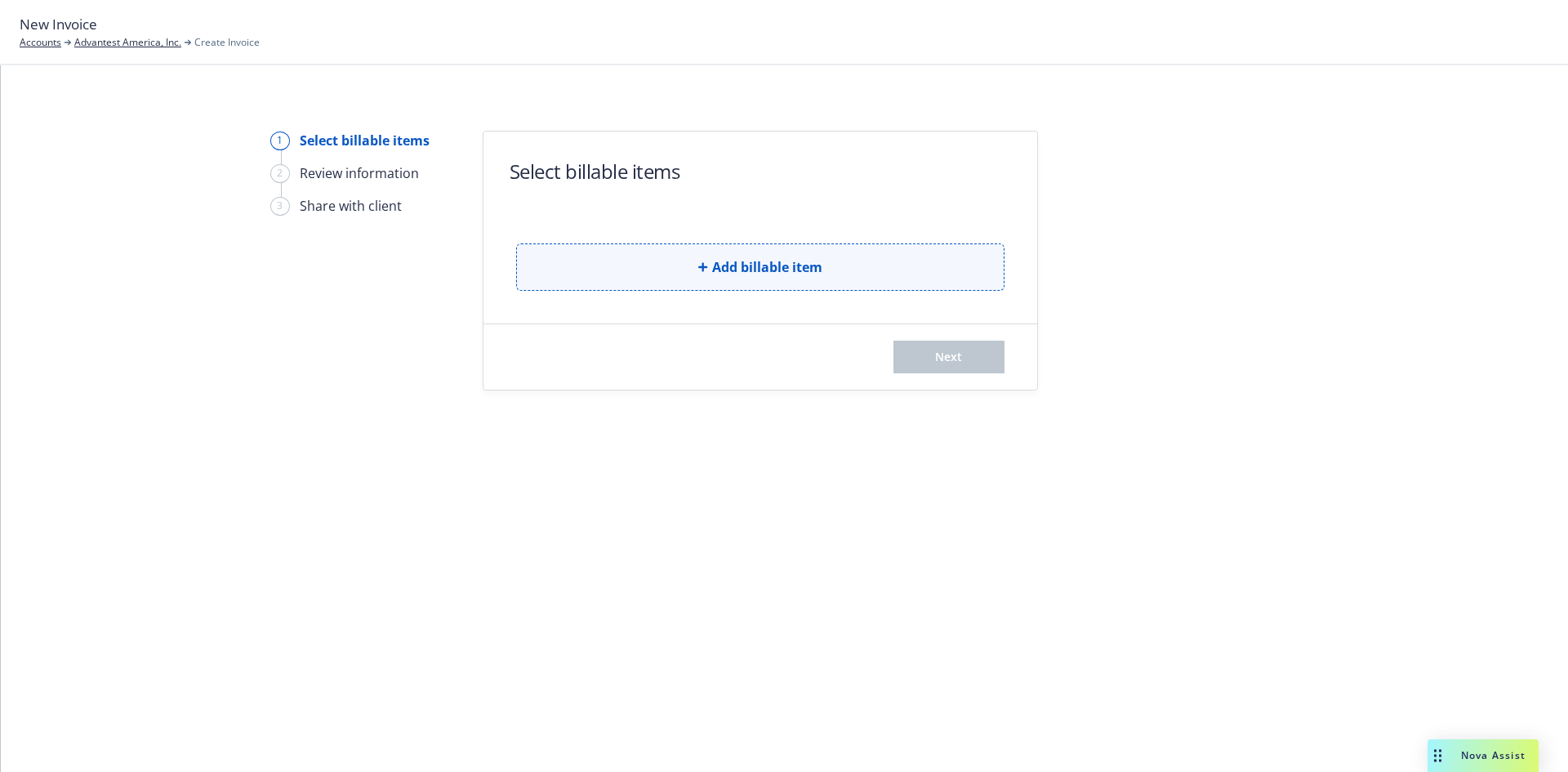
click at [638, 280] on button "Add billable item" at bounding box center [760, 266] width 488 height 47
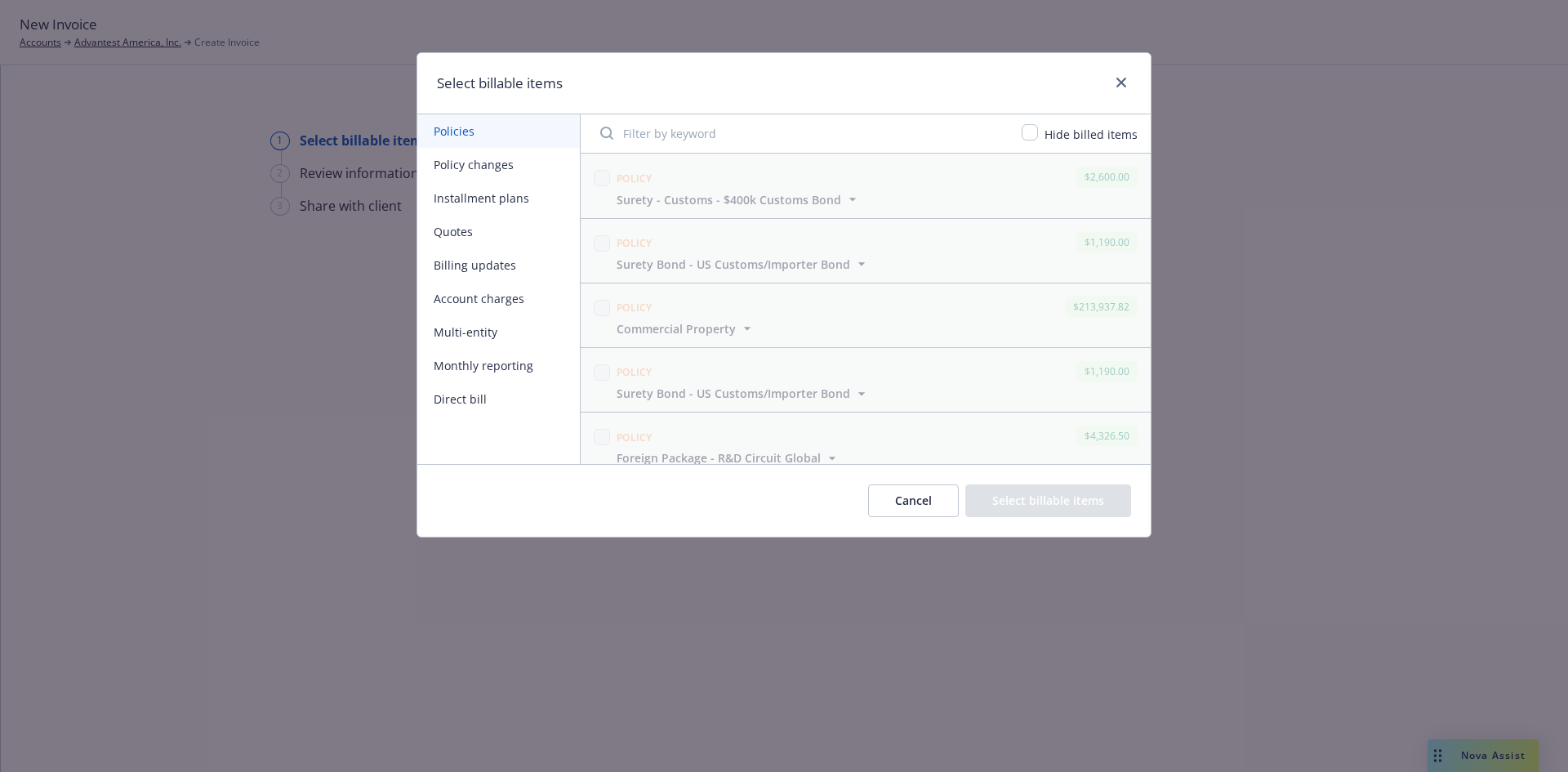
click at [470, 167] on button "Policy changes" at bounding box center [498, 165] width 162 height 34
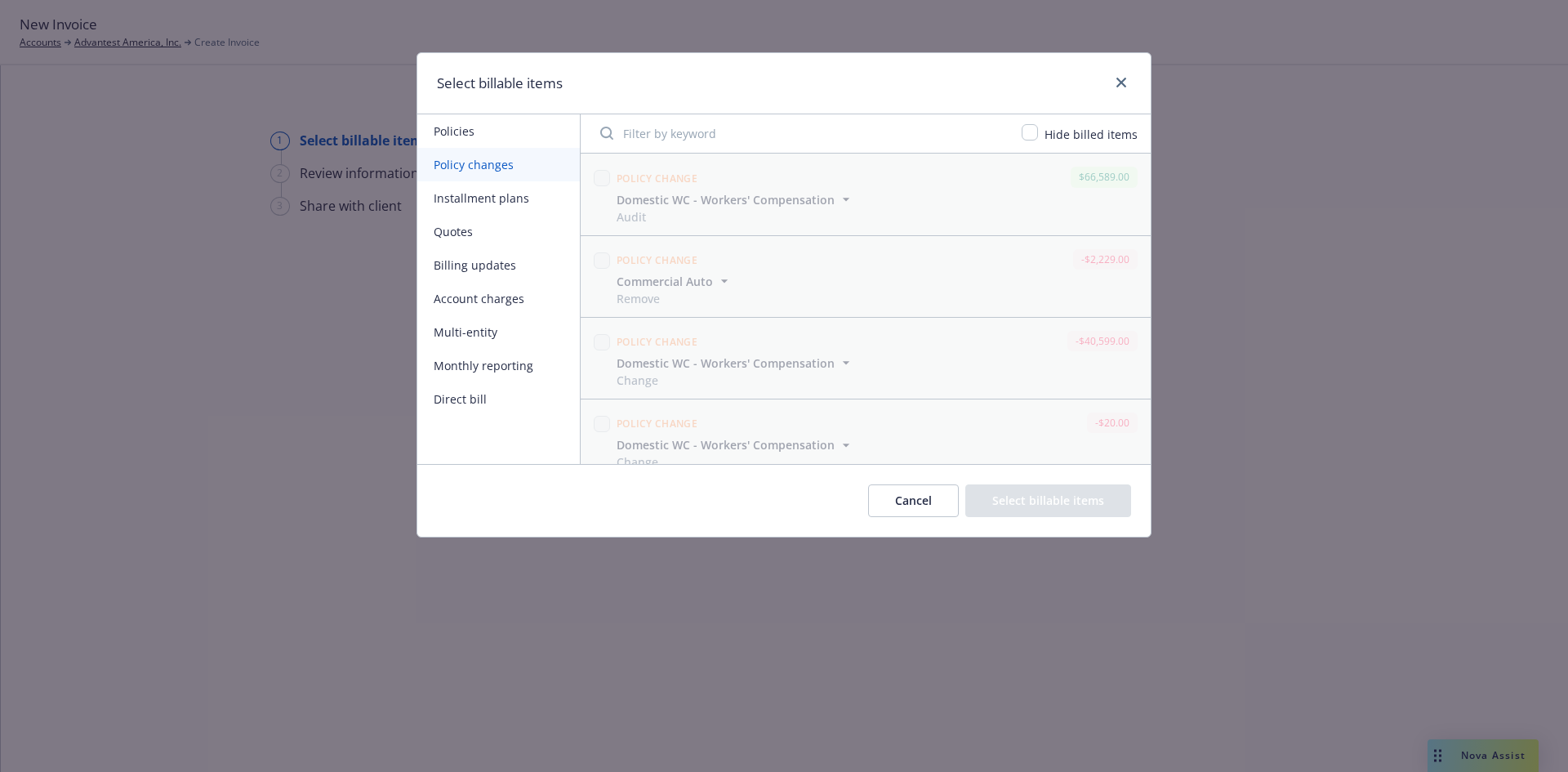
click at [500, 300] on button "Account charges" at bounding box center [498, 299] width 162 height 34
click at [482, 400] on button "Direct bill" at bounding box center [498, 399] width 162 height 34
click at [479, 230] on button "Quotes" at bounding box center [498, 232] width 162 height 34
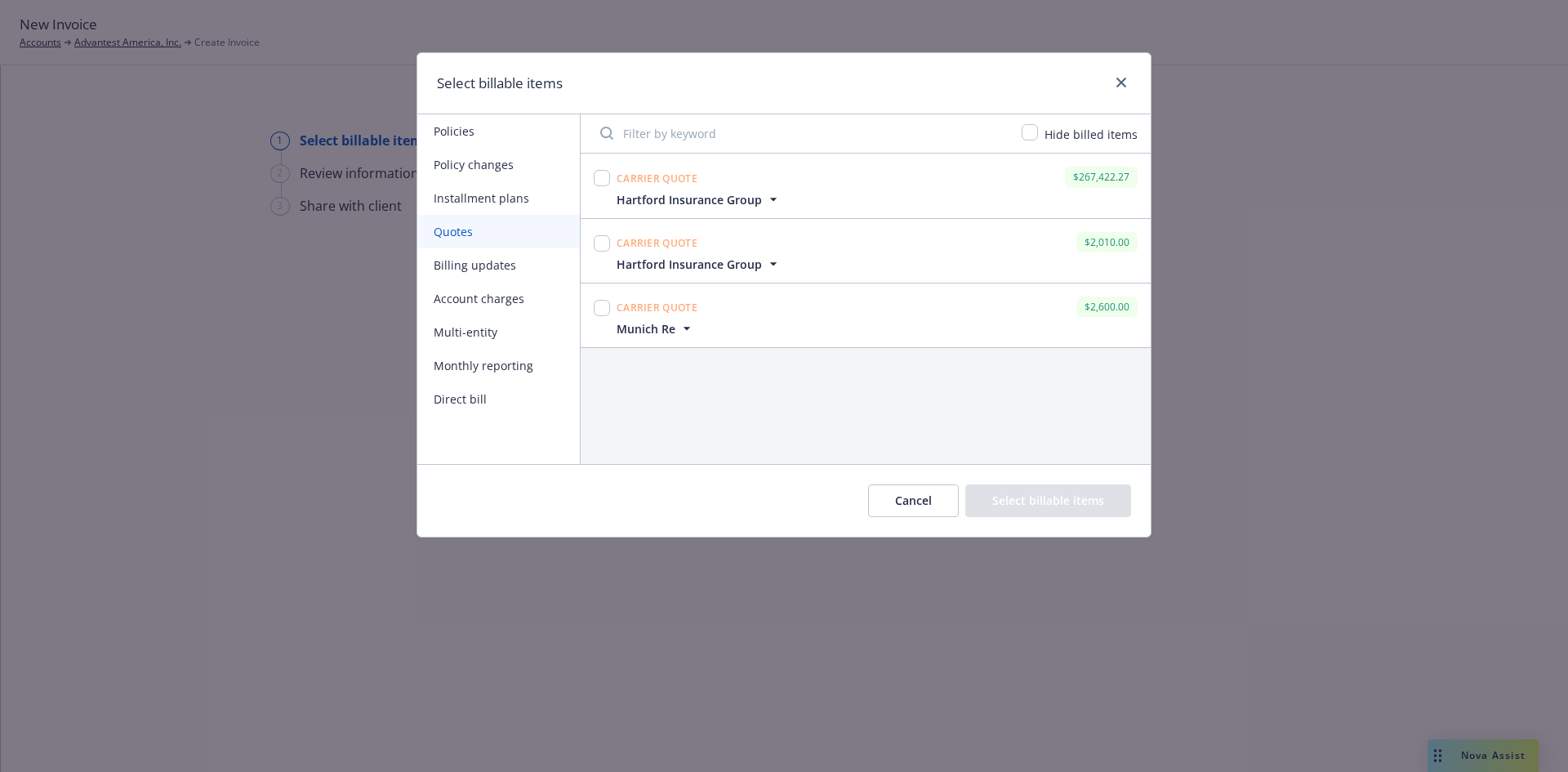
click at [471, 185] on button "Installment plans" at bounding box center [498, 198] width 162 height 34
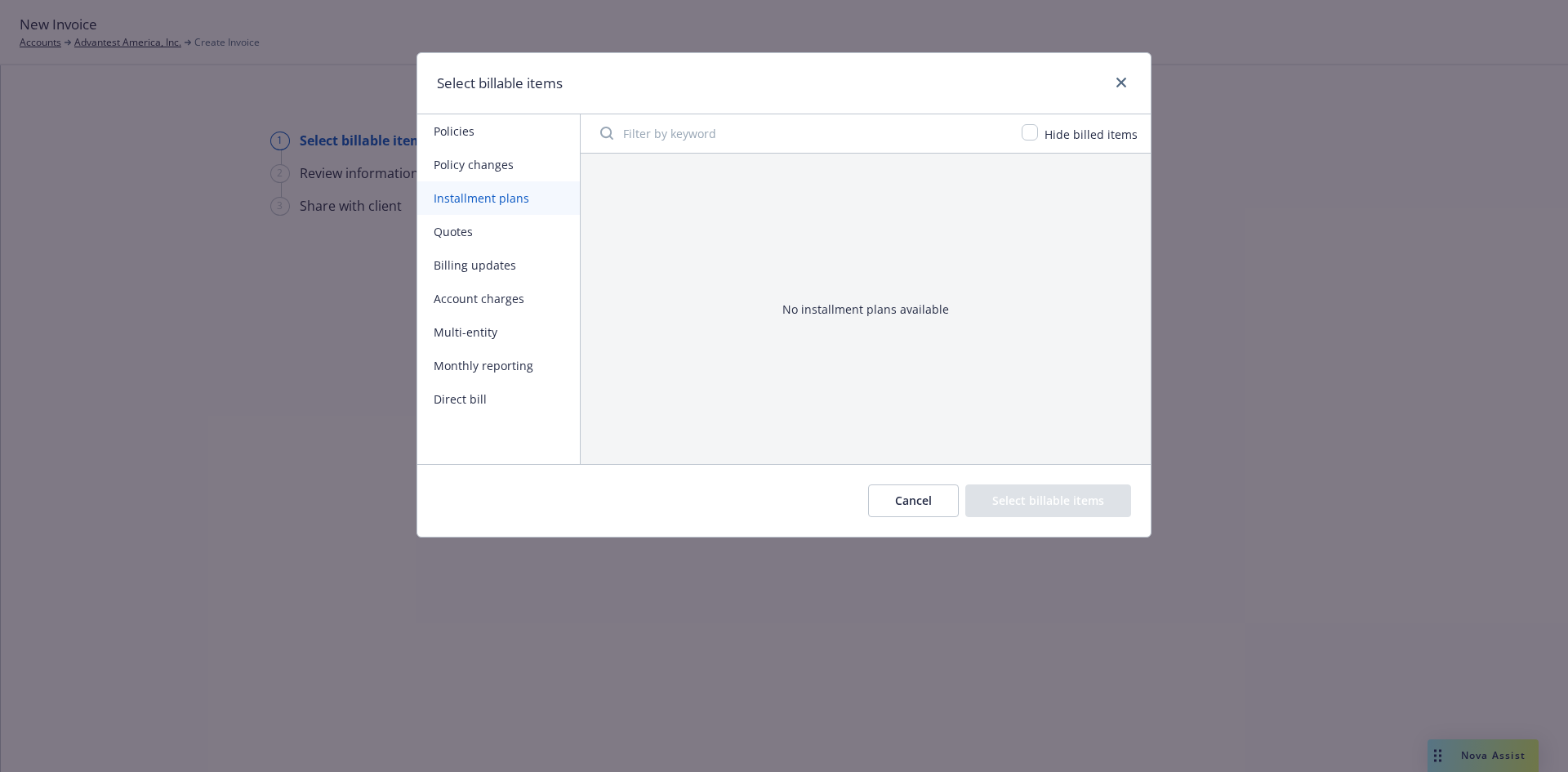
click at [483, 161] on button "Policy changes" at bounding box center [498, 165] width 162 height 34
click at [477, 131] on button "Policies" at bounding box center [498, 131] width 162 height 34
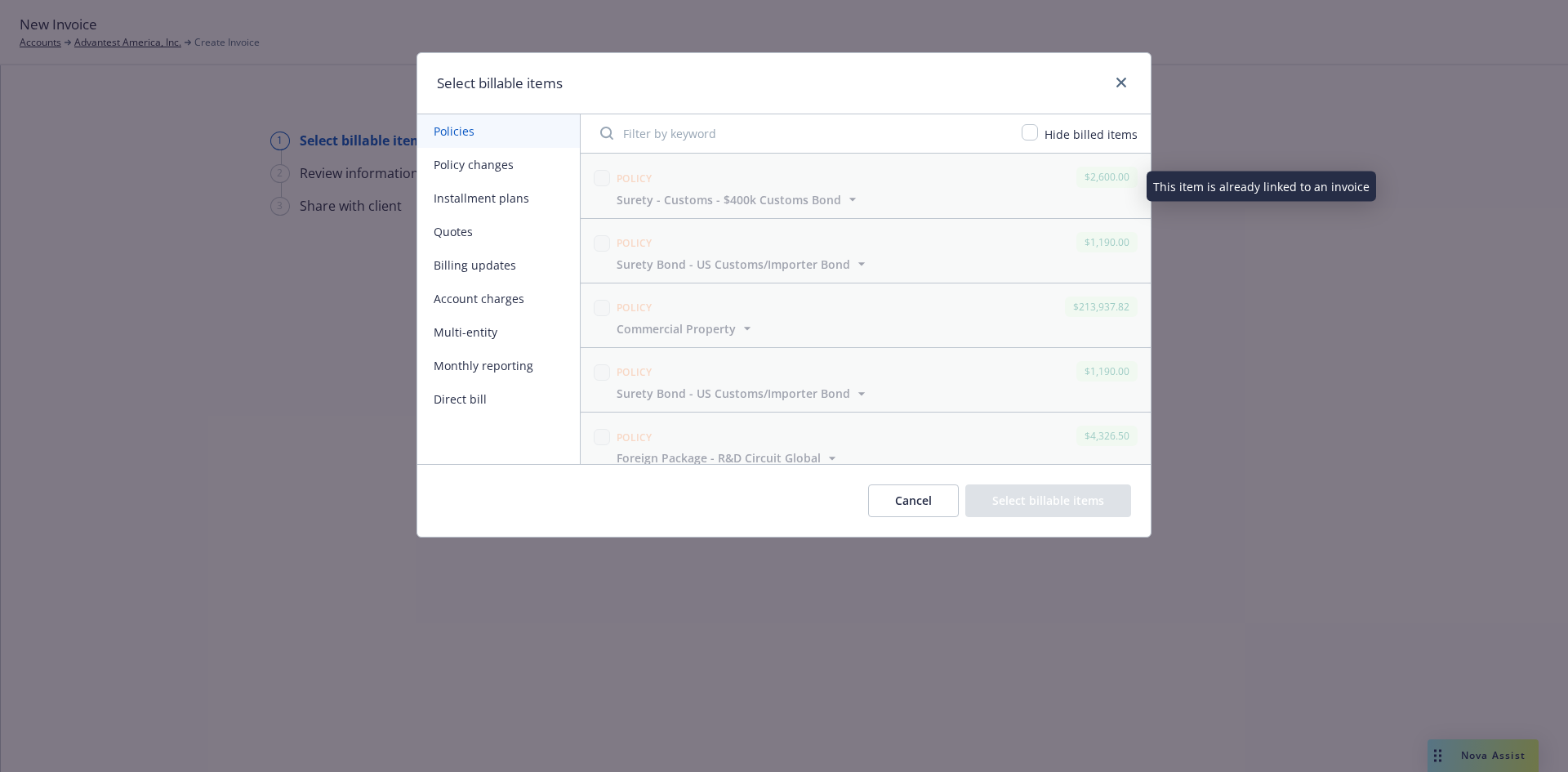
click at [686, 189] on div "Policy $2,600.00" at bounding box center [877, 177] width 528 height 27
click at [686, 194] on span "Surety - Customs - $400k Customs Bond" at bounding box center [729, 199] width 225 height 17
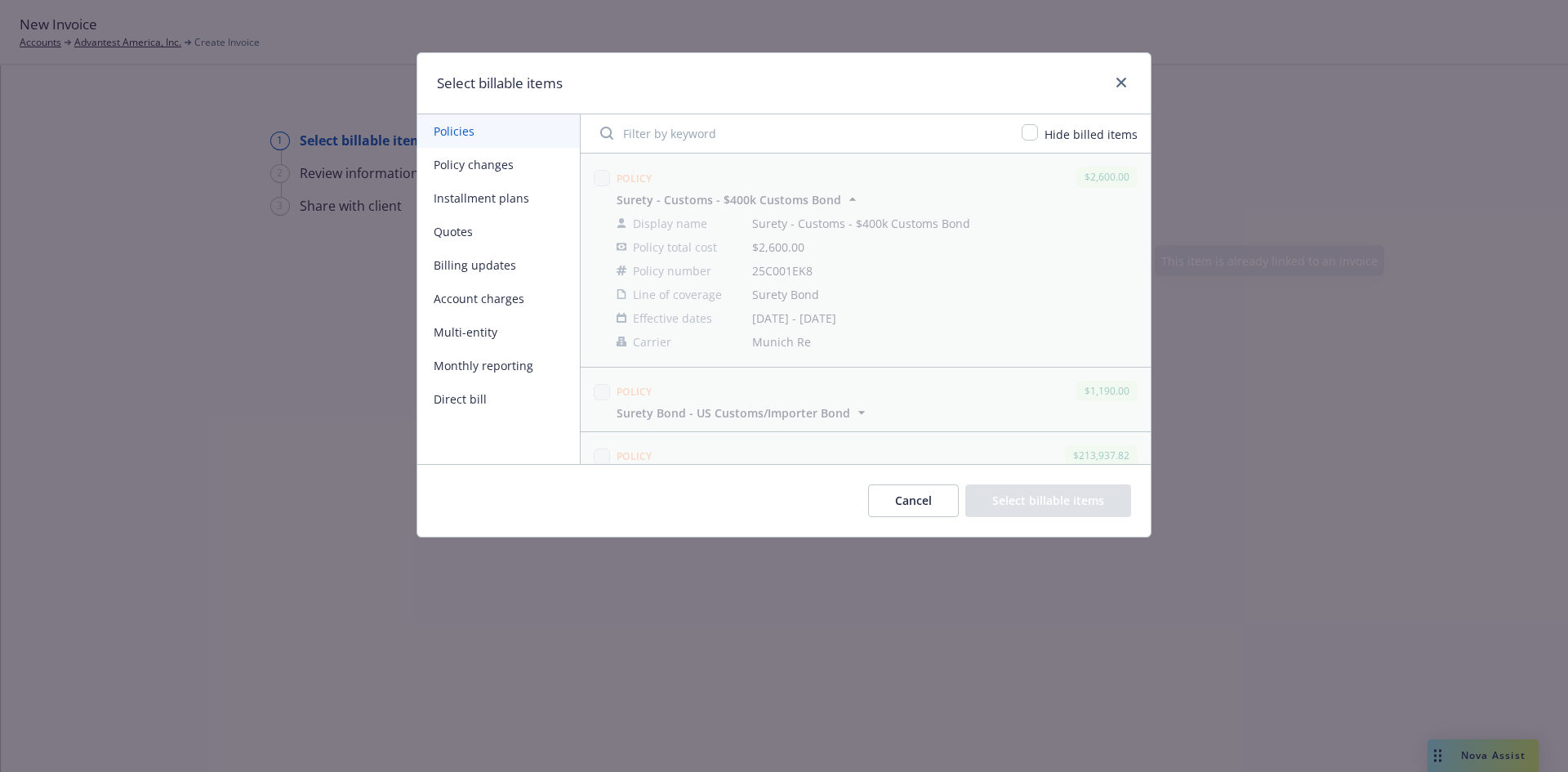
click at [506, 272] on button "Billing updates" at bounding box center [498, 265] width 162 height 34
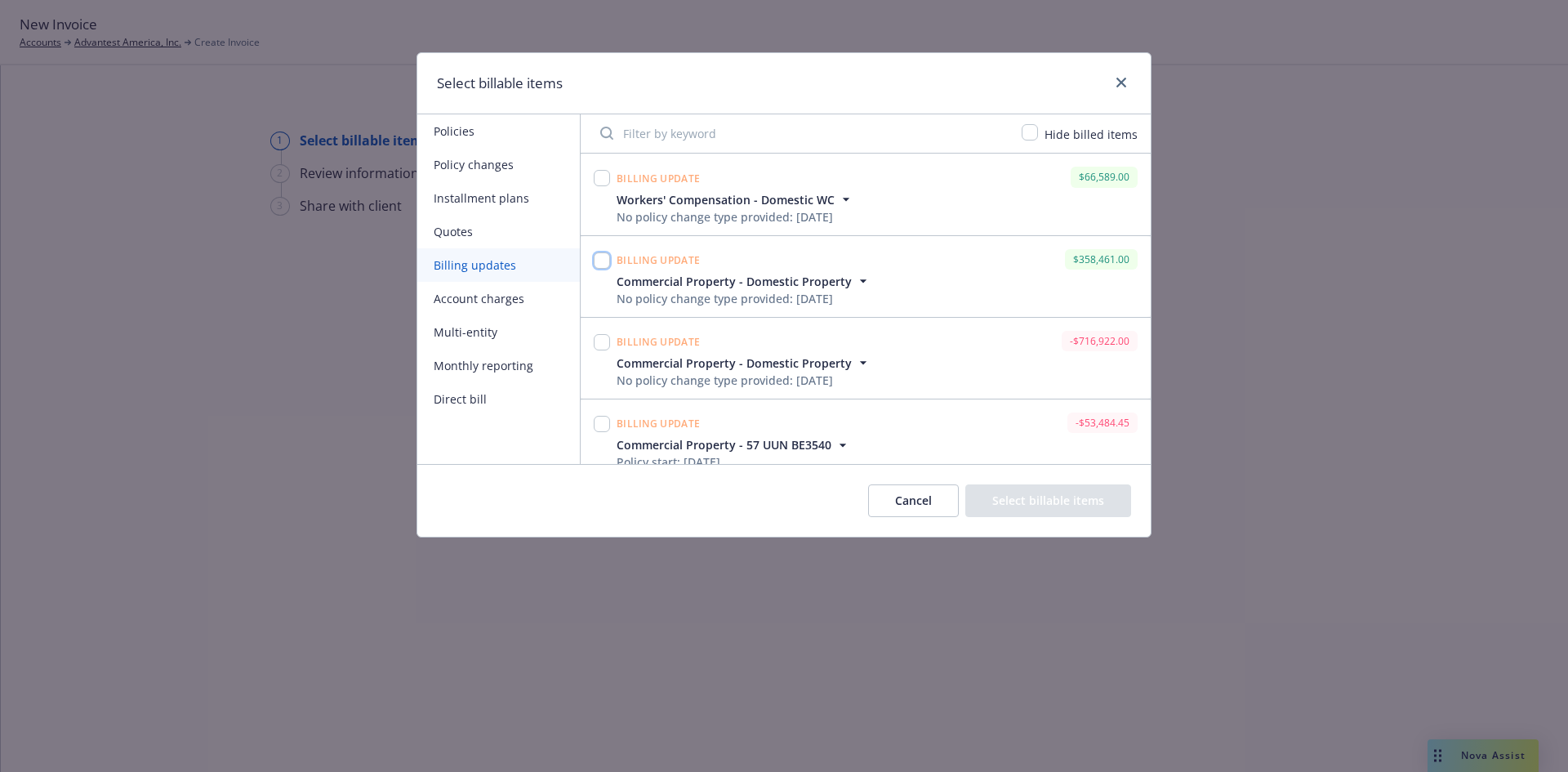
click at [604, 264] on input "checkbox" at bounding box center [602, 260] width 16 height 16
checkbox input "true"
click at [1066, 503] on button "Select billable items" at bounding box center [1048, 500] width 166 height 33
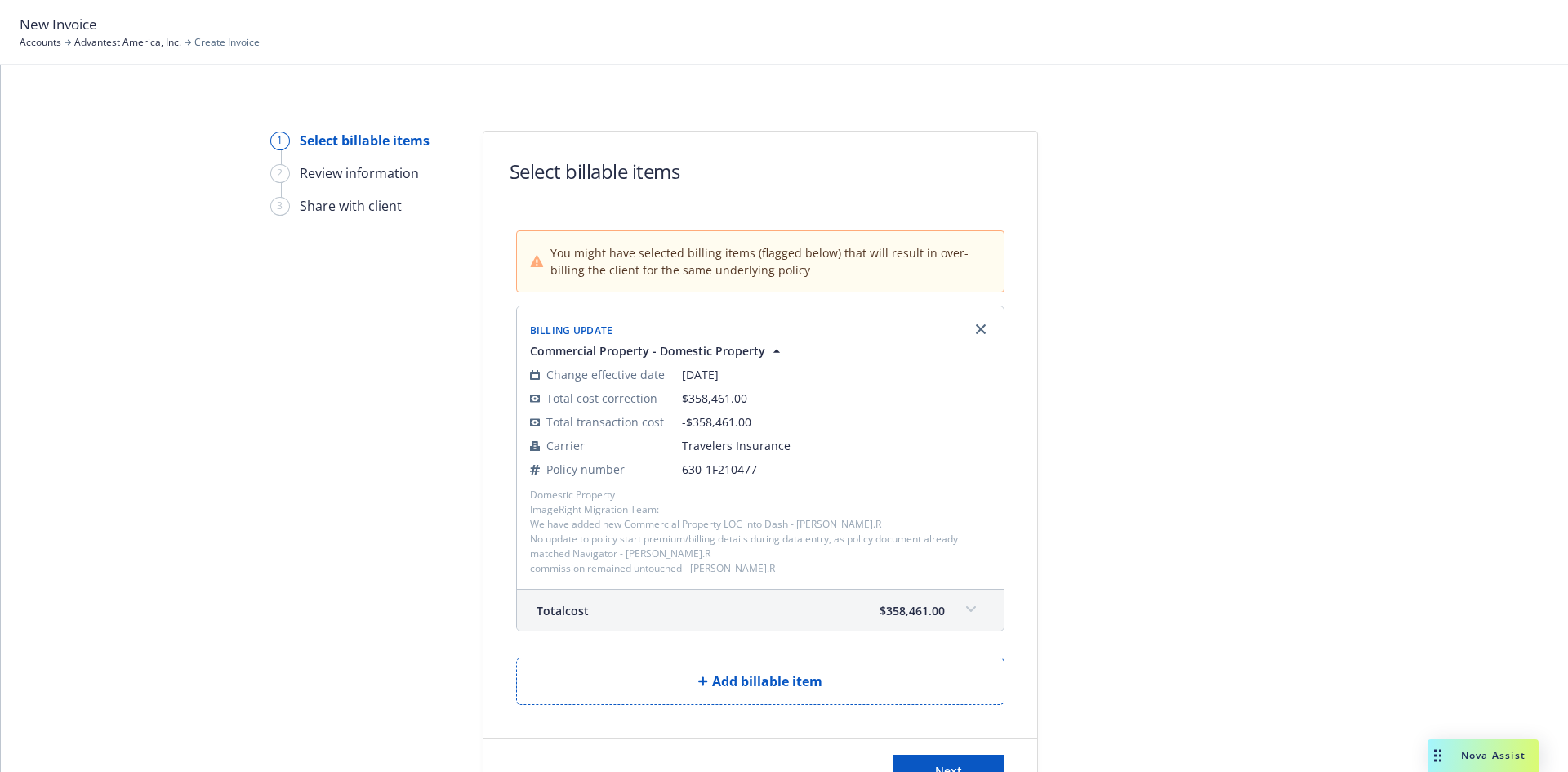
scroll to position [98, 0]
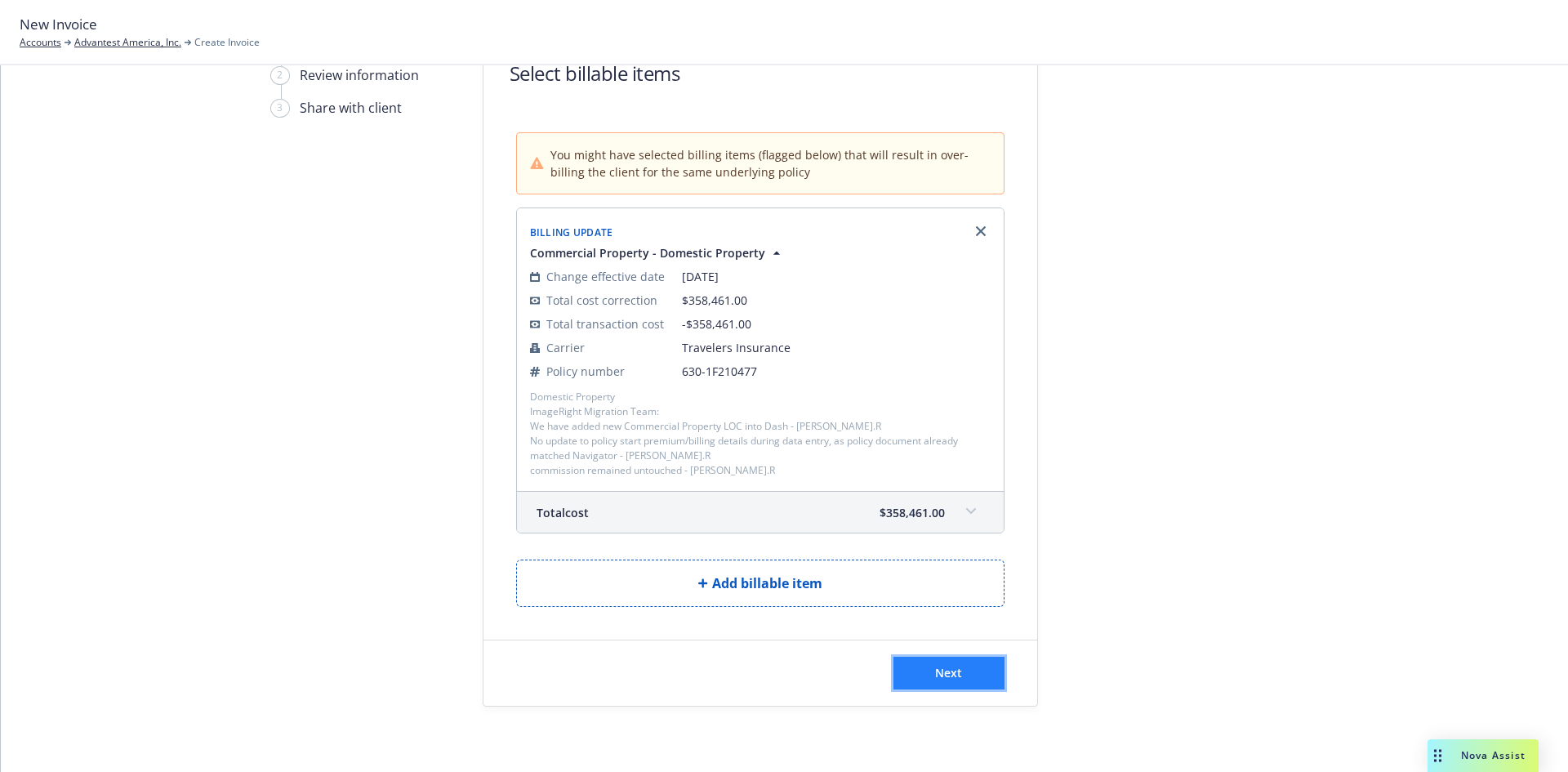
click at [941, 672] on span "Next" at bounding box center [949, 672] width 27 height 15
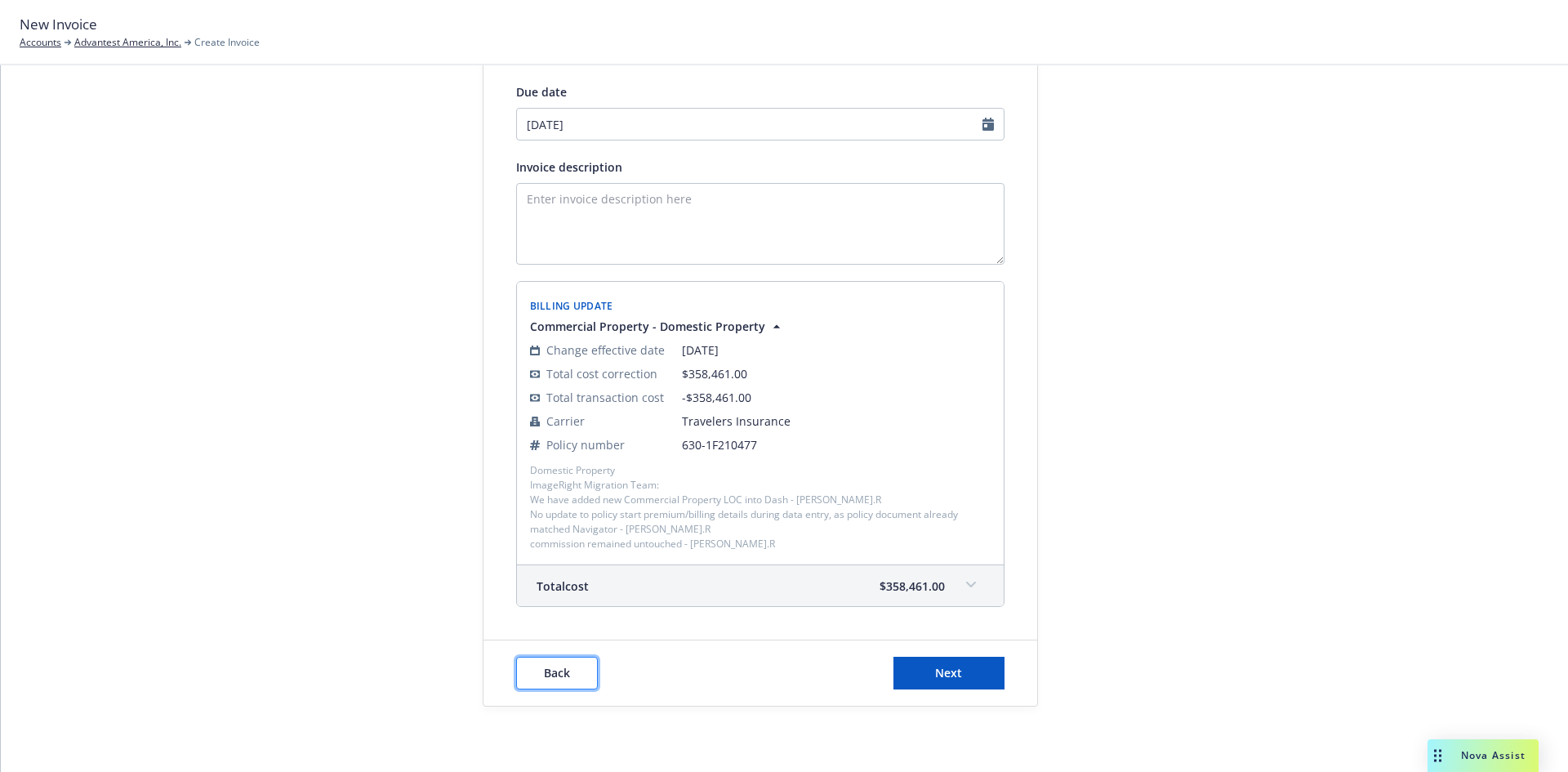
click at [567, 674] on button "Back" at bounding box center [557, 673] width 82 height 33
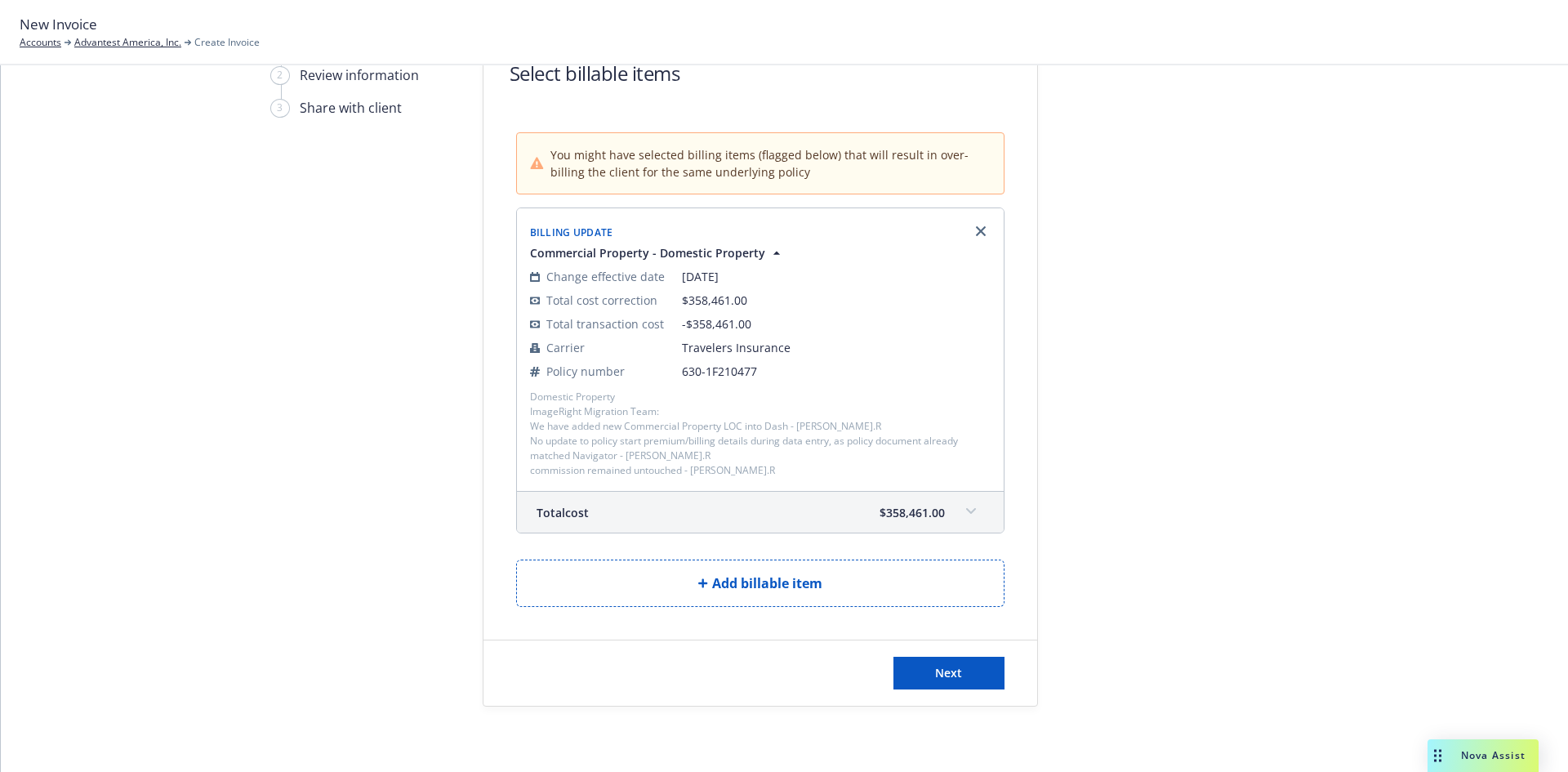
scroll to position [0, 0]
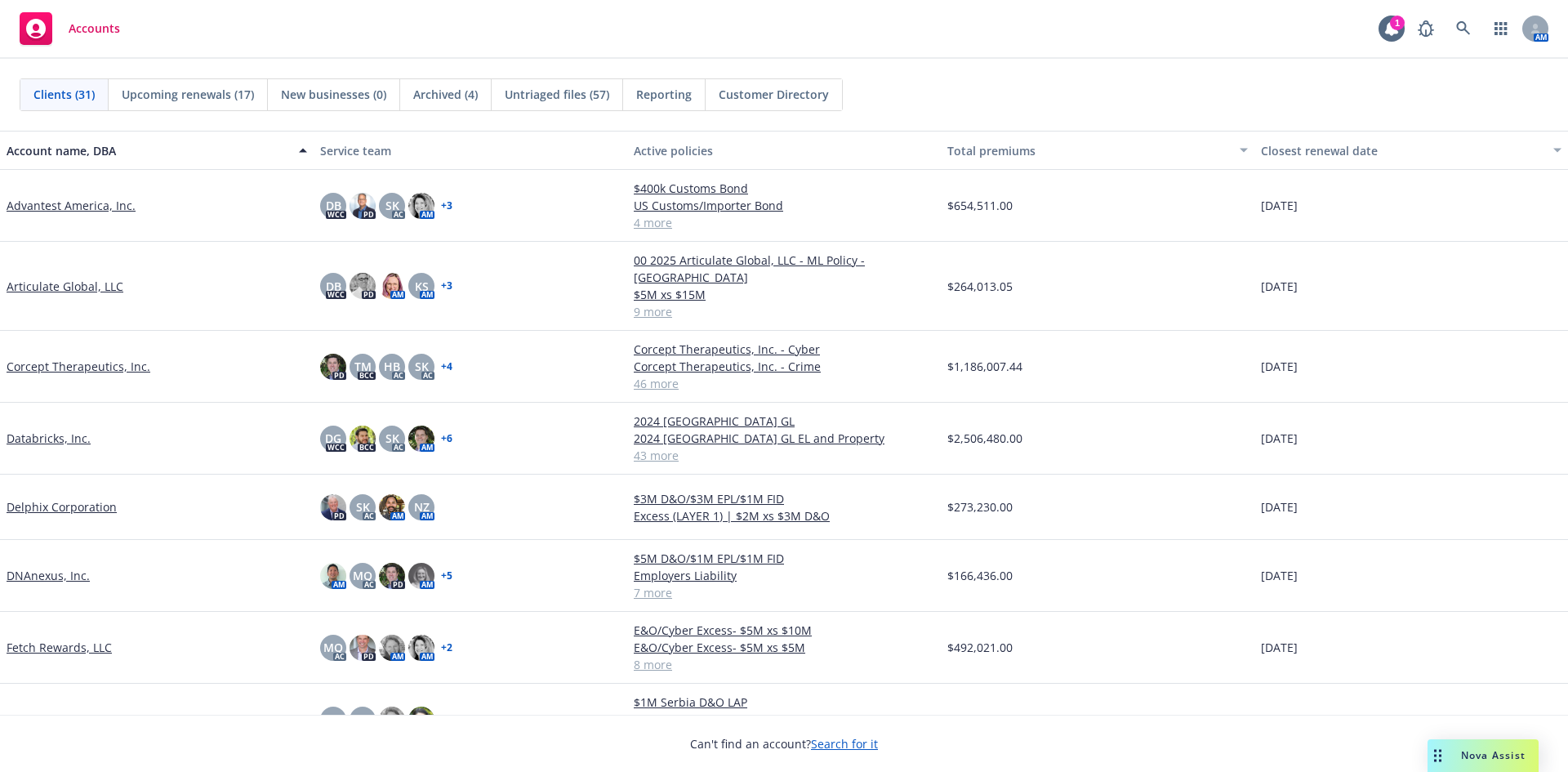
click at [96, 209] on link "Advantest America, Inc." at bounding box center [70, 205] width 129 height 17
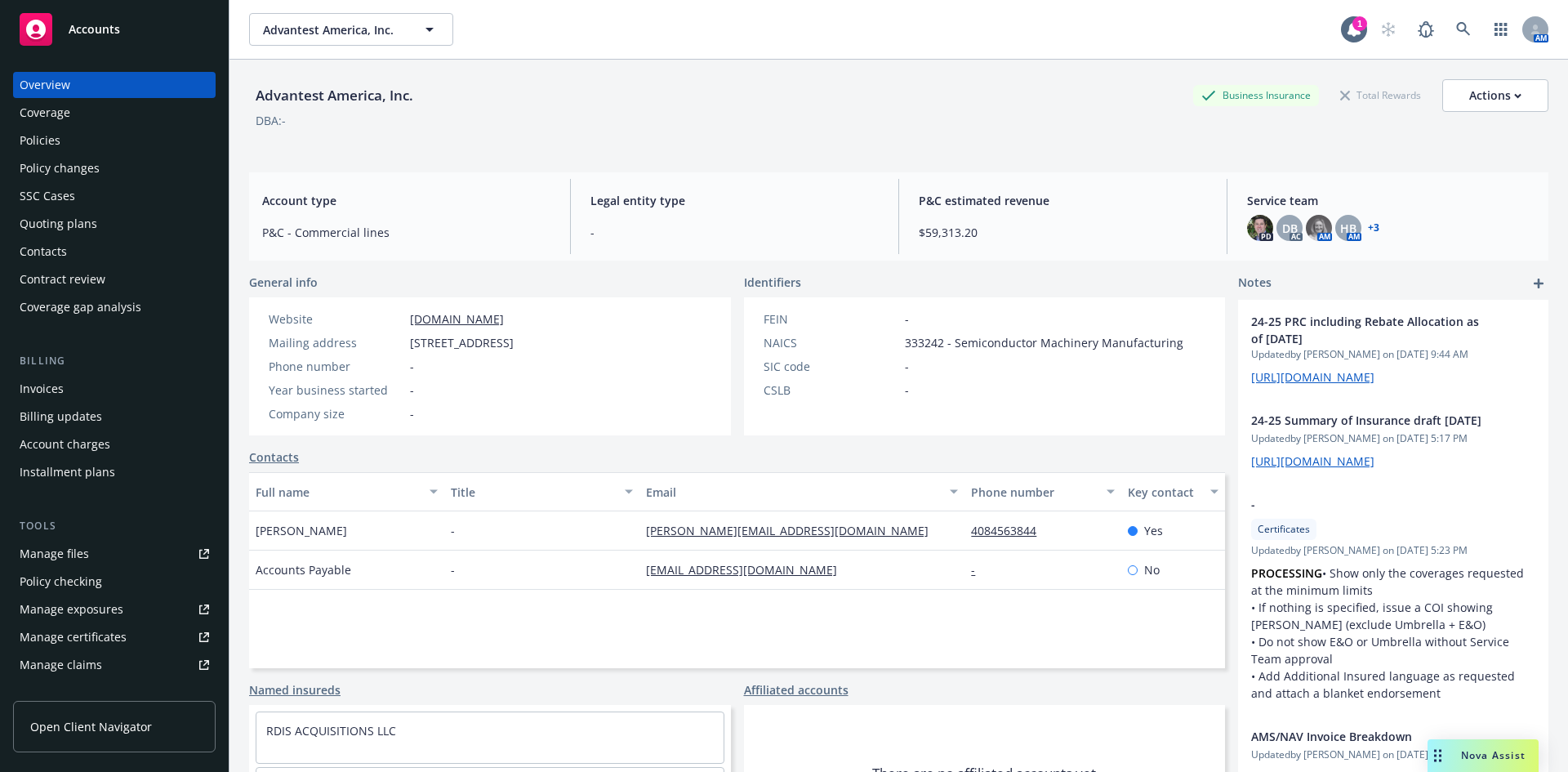
click at [90, 390] on div "Invoices" at bounding box center [114, 388] width 190 height 26
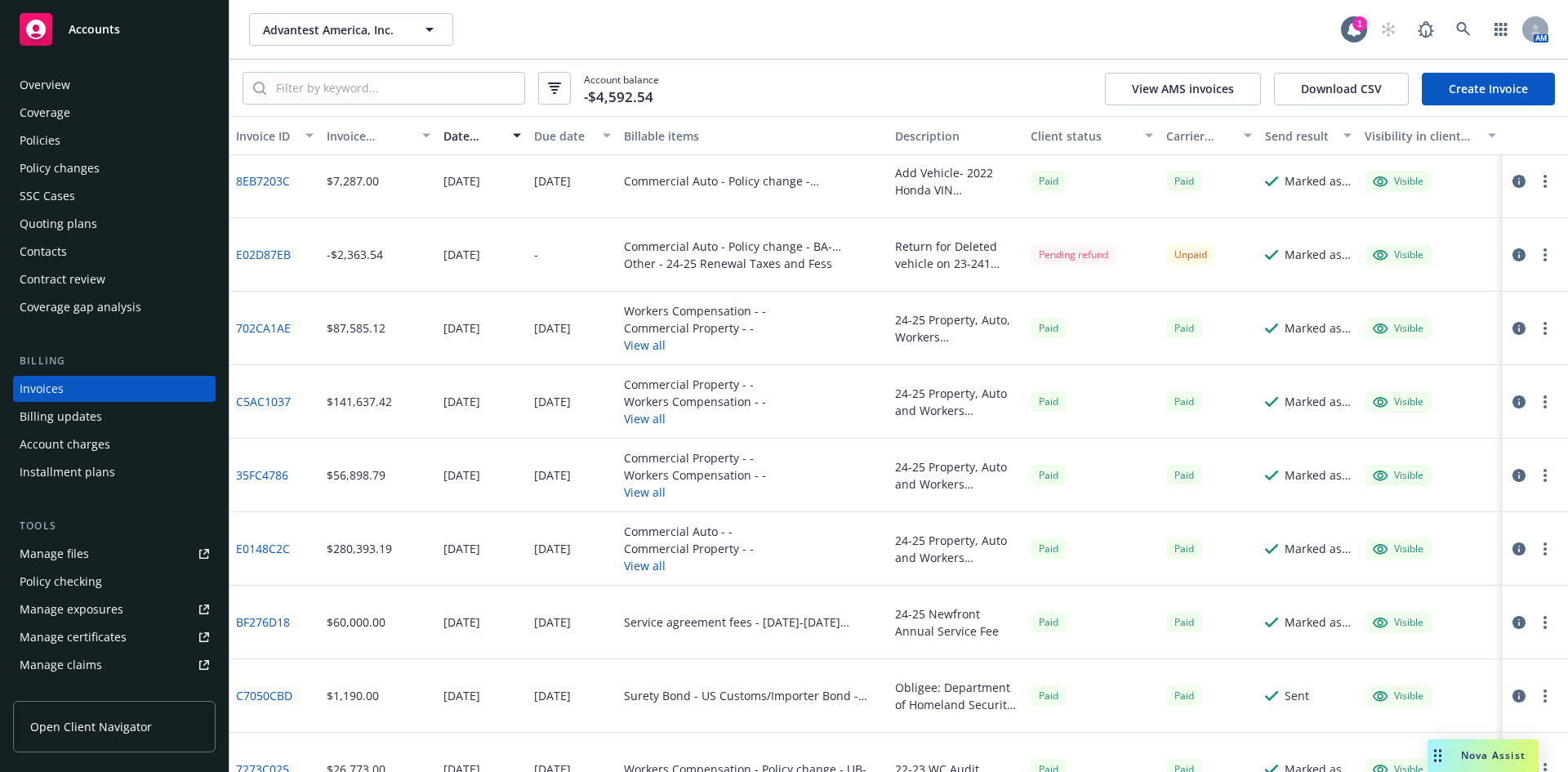
scroll to position [245, 0]
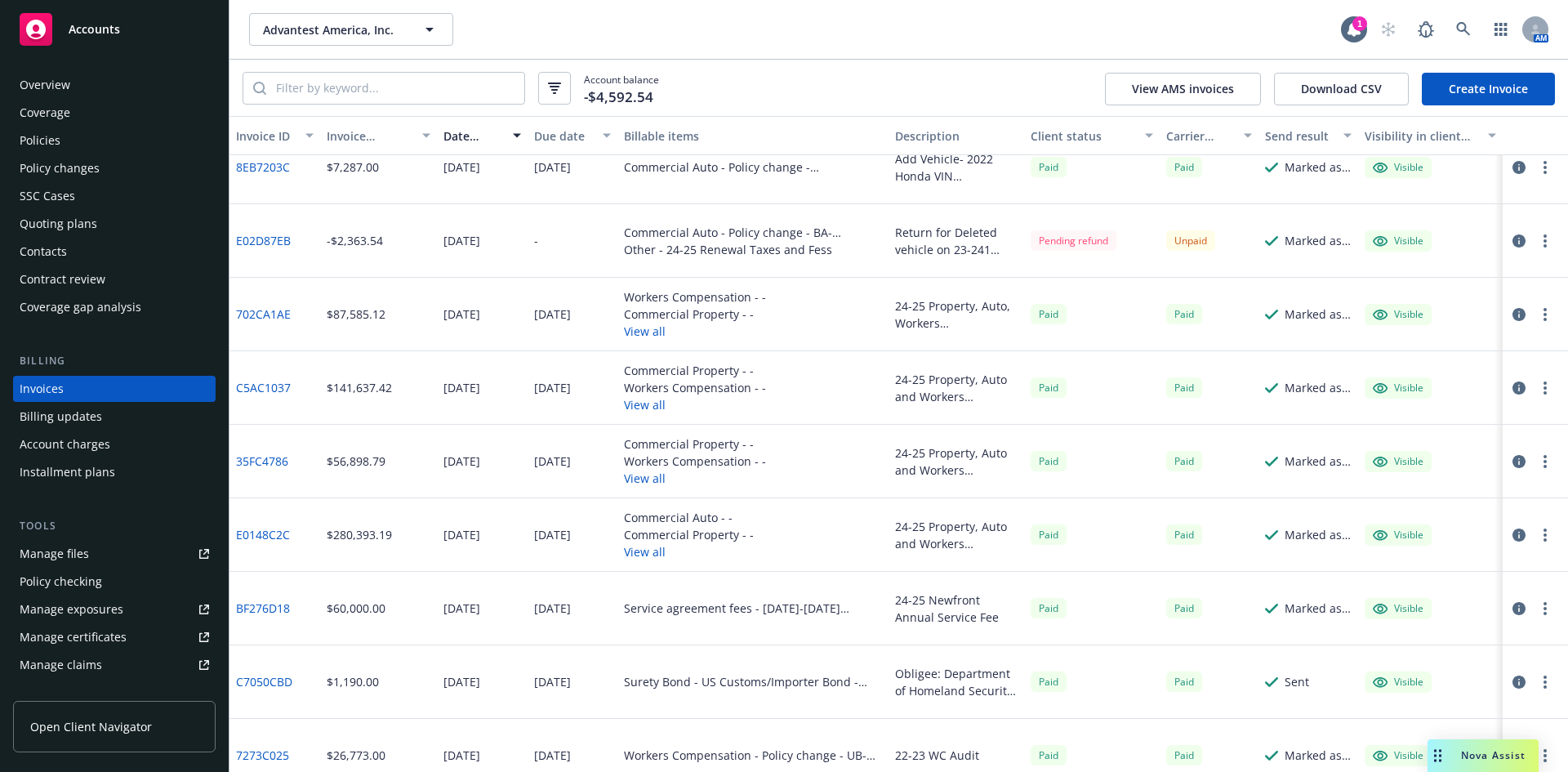
click at [108, 41] on div "Accounts" at bounding box center [114, 29] width 190 height 33
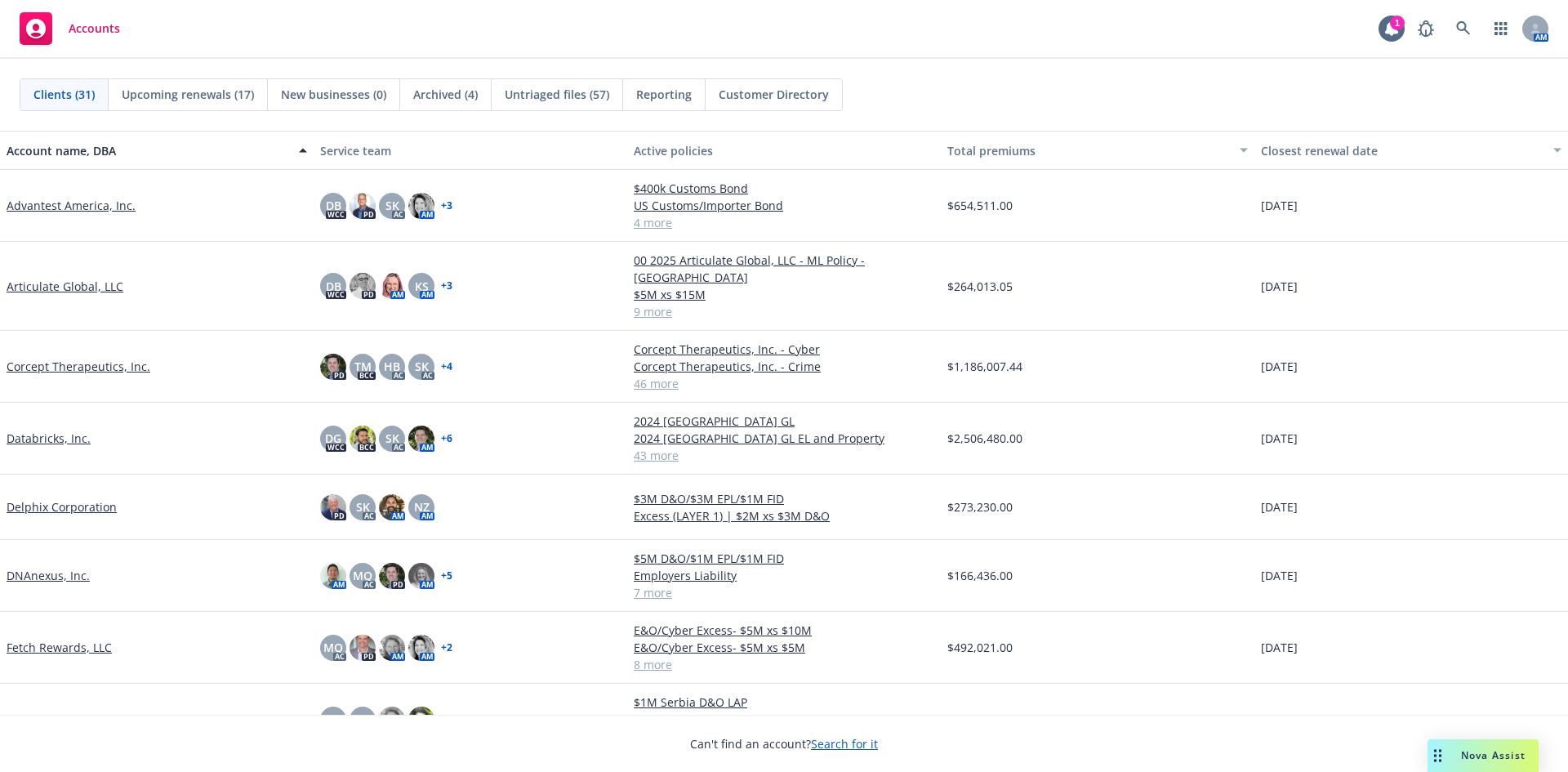
click at [52, 429] on link "Databricks, Inc." at bounding box center [48, 437] width 84 height 17
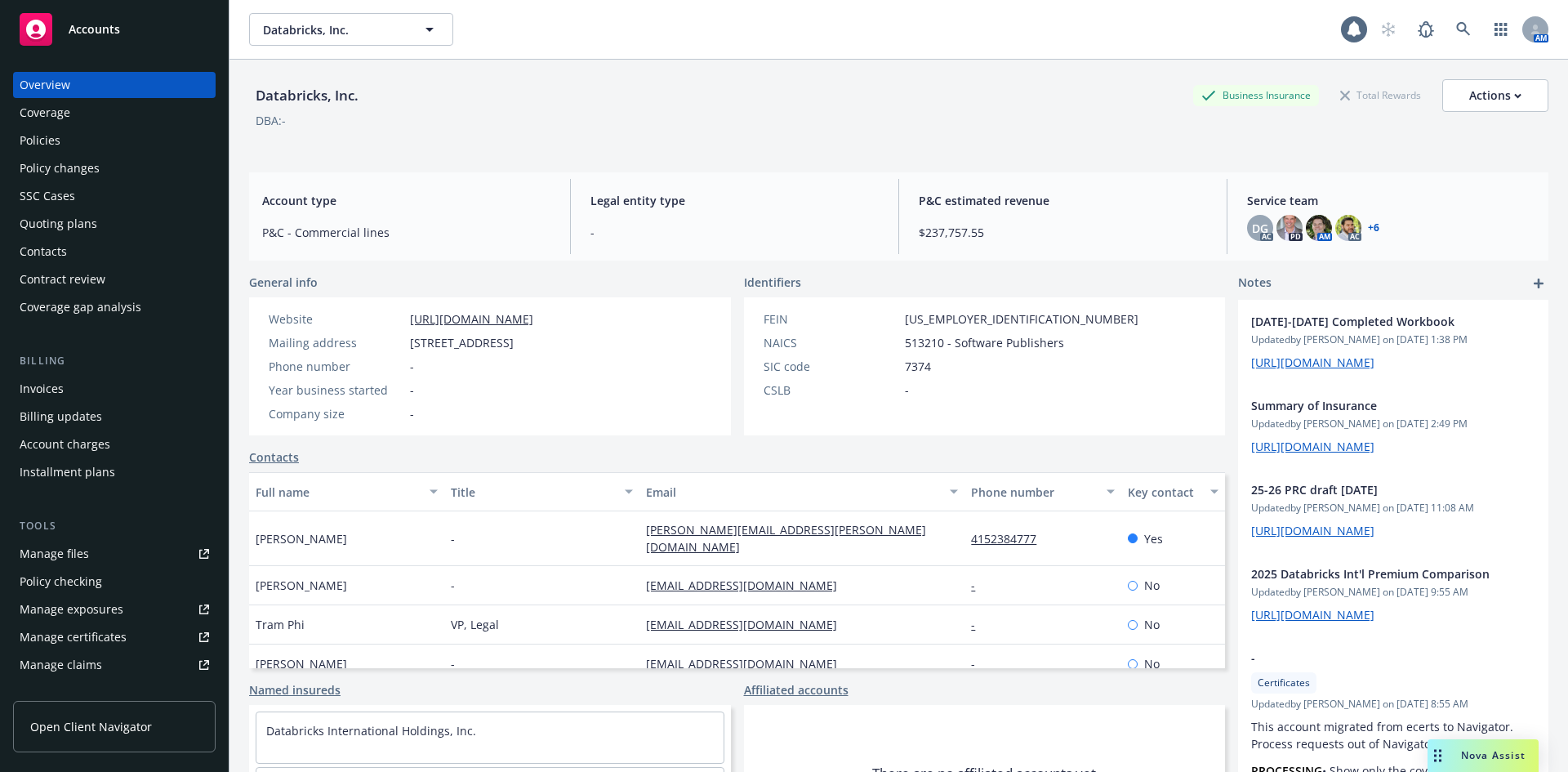
click at [85, 643] on div "Manage certificates" at bounding box center [73, 636] width 107 height 26
